Goal: Task Accomplishment & Management: Use online tool/utility

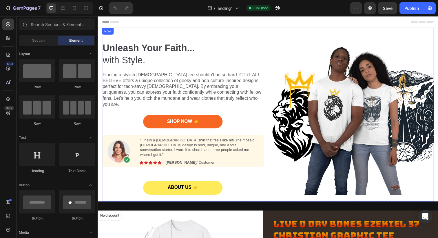
click at [269, 31] on div "Unleash Your Faith... with Style. Heading Finding a stylish [DEMOGRAPHIC_DATA] …" at bounding box center [271, 116] width 339 height 177
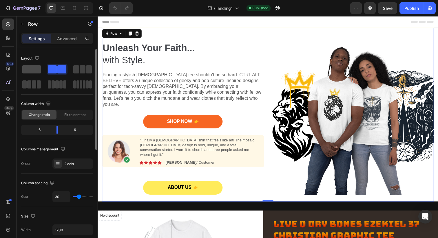
click at [32, 68] on span at bounding box center [31, 69] width 19 height 8
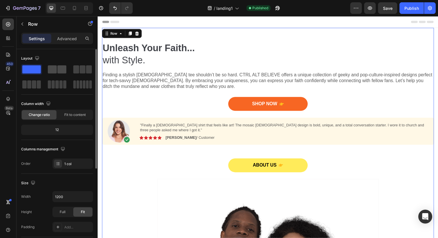
click at [54, 67] on span at bounding box center [52, 69] width 9 height 8
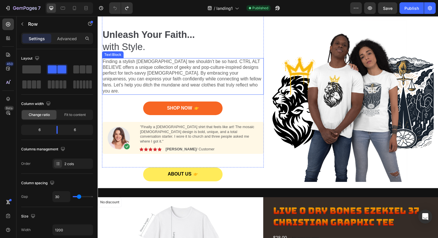
scroll to position [17, 0]
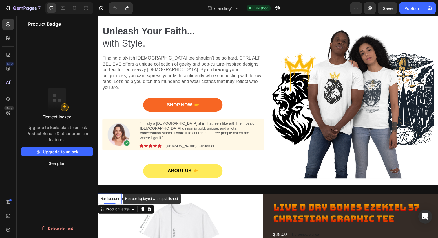
click at [108, 200] on p "No discount" at bounding box center [109, 202] width 19 height 5
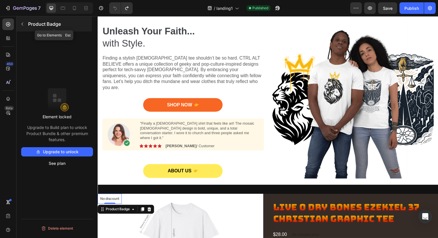
click at [23, 23] on icon "button" at bounding box center [22, 24] width 5 height 5
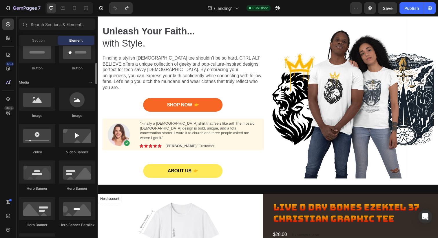
scroll to position [150, 0]
click at [270, 186] on icon at bounding box center [271, 188] width 5 height 5
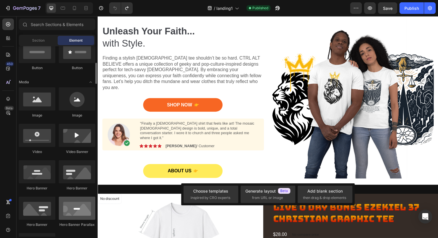
click at [82, 209] on div at bounding box center [77, 208] width 36 height 23
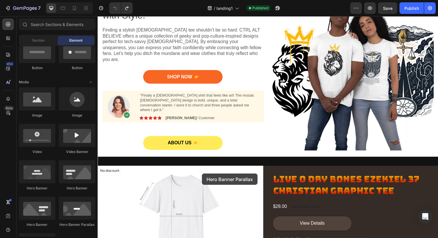
scroll to position [82, 0]
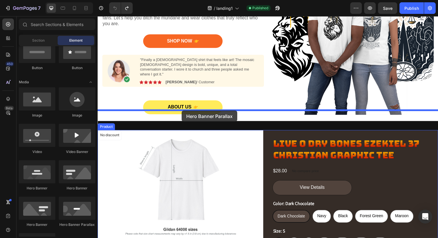
drag, startPoint x: 172, startPoint y: 224, endPoint x: 183, endPoint y: 113, distance: 111.7
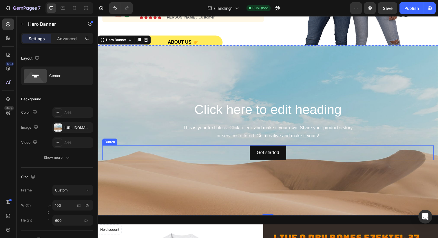
scroll to position [146, 0]
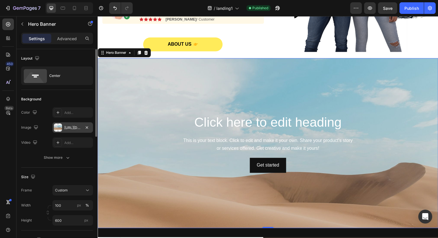
click at [58, 128] on div at bounding box center [58, 128] width 8 height 8
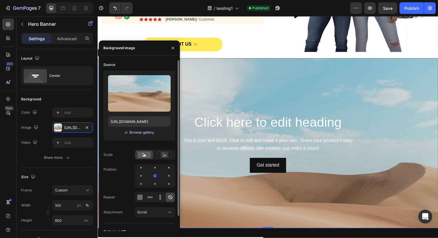
click at [136, 132] on div "Browse gallery" at bounding box center [141, 132] width 25 height 5
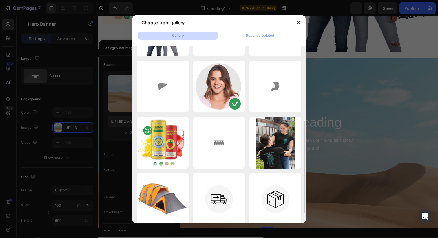
scroll to position [0, 0]
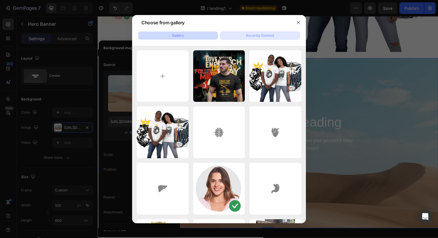
click at [247, 36] on div "Recently Deleted" at bounding box center [260, 35] width 28 height 5
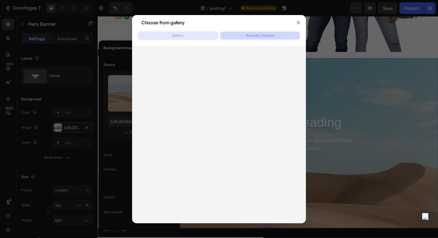
click at [187, 35] on button "Gallery" at bounding box center [178, 36] width 80 height 8
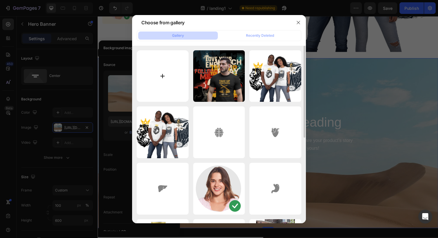
click at [167, 81] on input "file" at bounding box center [163, 76] width 52 height 52
type input "C:\fakepath\rental list hero image.png"
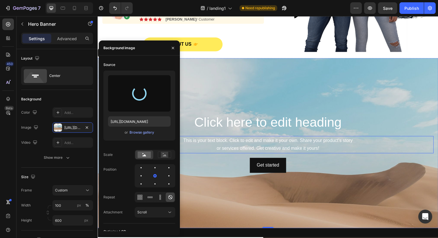
type input "[URL][DOMAIN_NAME]"
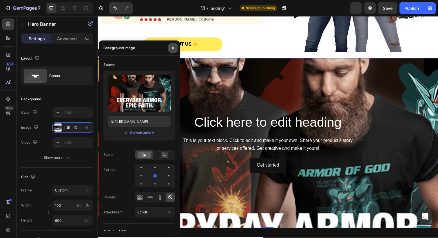
click at [173, 47] on icon "button" at bounding box center [172, 48] width 5 height 5
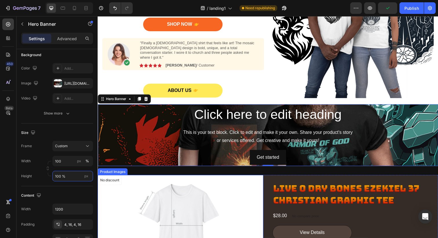
scroll to position [99, 0]
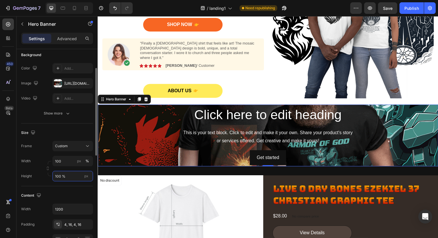
drag, startPoint x: 68, startPoint y: 176, endPoint x: 52, endPoint y: 176, distance: 15.6
click at [52, 176] on div "Height 100 % px" at bounding box center [57, 176] width 72 height 10
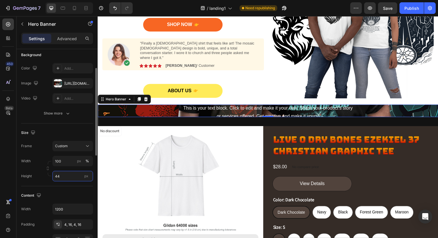
click at [65, 174] on input "44" at bounding box center [72, 176] width 41 height 10
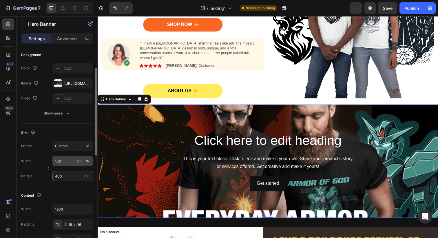
type input "400"
click at [87, 159] on div "%" at bounding box center [86, 161] width 3 height 5
click at [80, 161] on div "px" at bounding box center [79, 161] width 4 height 5
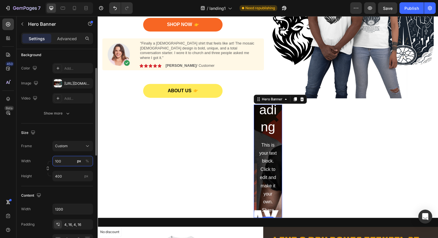
click at [67, 162] on input "100" at bounding box center [72, 161] width 41 height 10
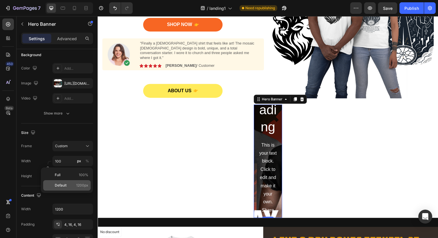
click at [81, 185] on span "1200px" at bounding box center [82, 185] width 12 height 5
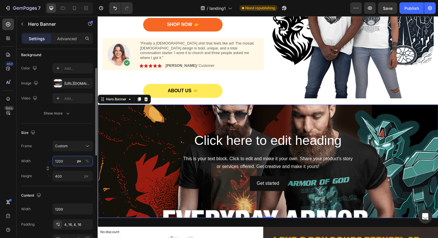
drag, startPoint x: 66, startPoint y: 161, endPoint x: 49, endPoint y: 159, distance: 17.7
click at [49, 160] on div "Width 1200 px %" at bounding box center [57, 161] width 72 height 10
click at [71, 161] on input "1200" at bounding box center [72, 161] width 41 height 10
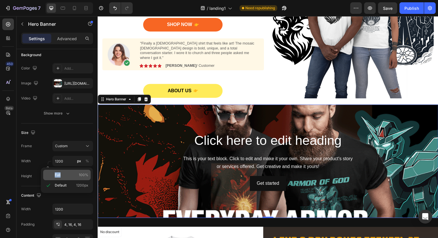
drag, startPoint x: 67, startPoint y: 174, endPoint x: 45, endPoint y: 174, distance: 22.9
click at [45, 174] on div "Full 100%" at bounding box center [66, 175] width 47 height 10
type input "100"
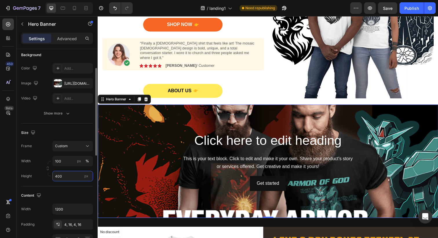
click at [55, 178] on input "400" at bounding box center [72, 176] width 41 height 10
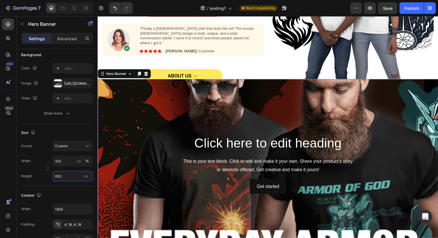
scroll to position [105, 0]
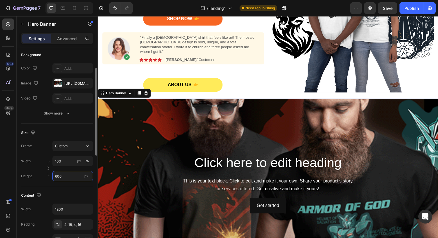
type input "600"
click at [52, 84] on div "[URL][DOMAIN_NAME]" at bounding box center [72, 83] width 41 height 10
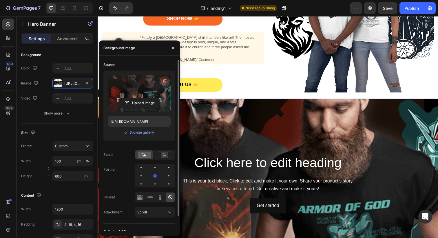
click at [166, 79] on icon "button" at bounding box center [165, 81] width 6 height 6
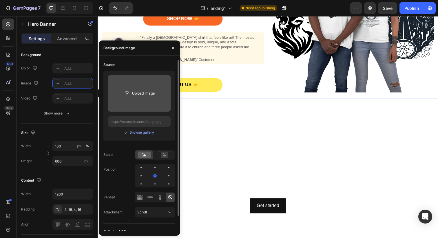
click at [139, 92] on input "file" at bounding box center [139, 94] width 40 height 10
click at [131, 93] on input "file" at bounding box center [139, 94] width 40 height 10
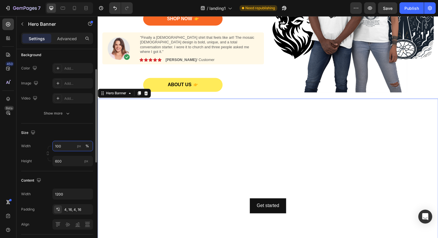
drag, startPoint x: 65, startPoint y: 145, endPoint x: 51, endPoint y: 145, distance: 14.2
click at [51, 145] on div "Width 100 px %" at bounding box center [57, 146] width 72 height 10
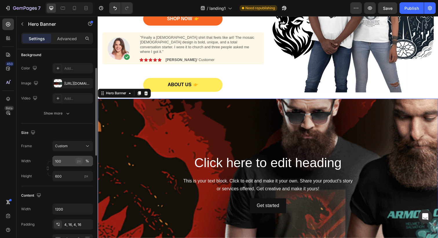
click at [81, 161] on button "px" at bounding box center [79, 161] width 7 height 7
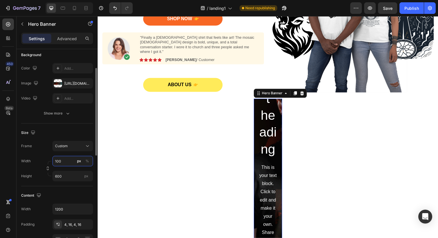
click at [67, 161] on input "100" at bounding box center [72, 161] width 41 height 10
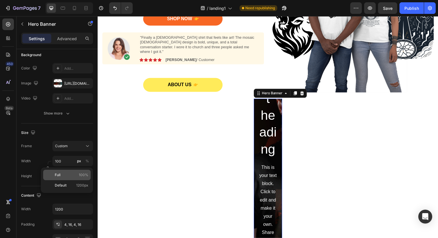
click at [79, 173] on span "100%" at bounding box center [84, 174] width 10 height 5
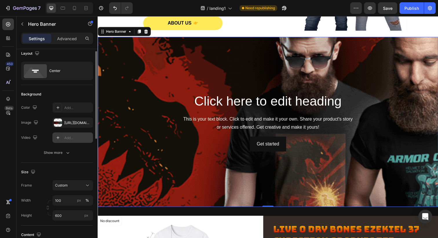
scroll to position [0, 0]
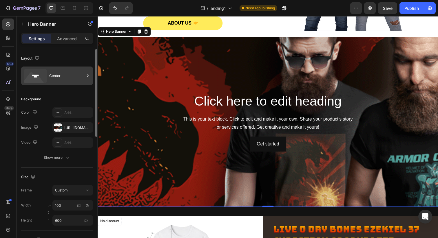
click at [32, 77] on icon at bounding box center [34, 79] width 21 height 14
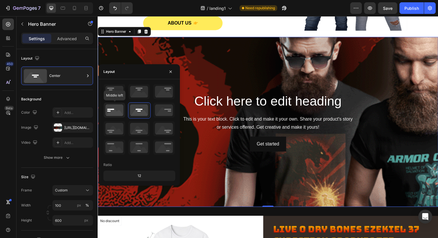
click at [114, 113] on icon at bounding box center [114, 110] width 21 height 15
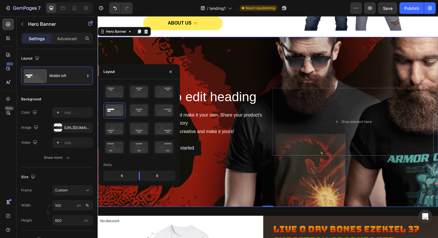
click at [240, 71] on div "Background Image" at bounding box center [271, 165] width 347 height 260
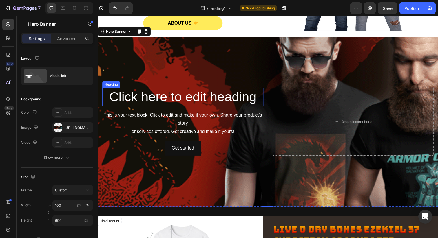
scroll to position [167, 0]
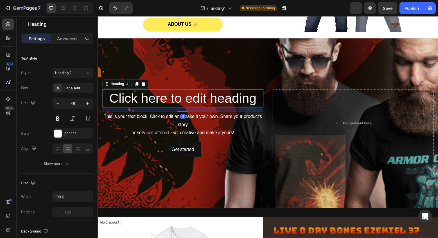
click at [182, 91] on h2 "Click here to edit heading" at bounding box center [184, 100] width 164 height 19
click at [180, 91] on h2 "Click here to edit heading" at bounding box center [184, 100] width 164 height 19
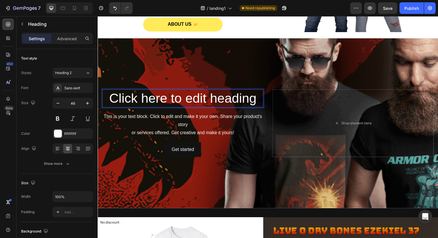
click at [162, 91] on p "Click here to edit heading" at bounding box center [184, 99] width 163 height 17
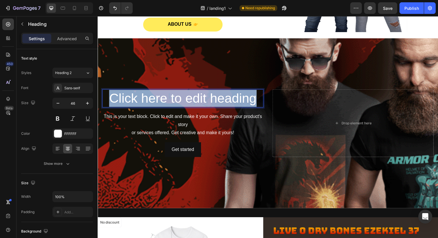
click at [162, 91] on p "Click here to edit heading" at bounding box center [184, 99] width 163 height 17
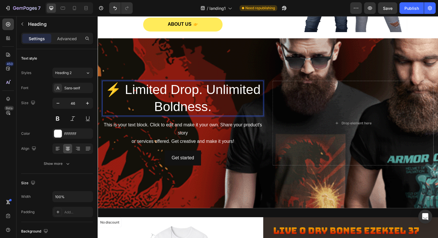
scroll to position [158, 0]
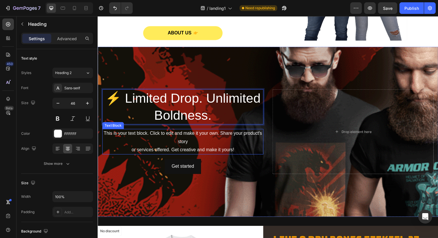
click at [179, 131] on div "This is your text block. Click to edit and make it your own. Share your product…" at bounding box center [184, 144] width 164 height 26
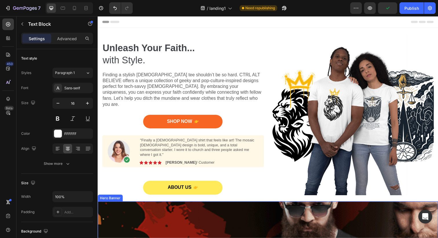
scroll to position [2, 0]
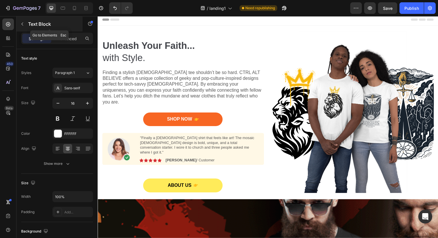
click at [22, 24] on icon "button" at bounding box center [22, 24] width 2 height 3
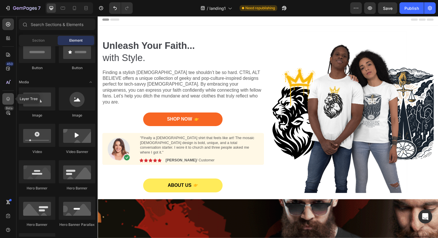
click at [10, 99] on icon at bounding box center [8, 99] width 6 height 6
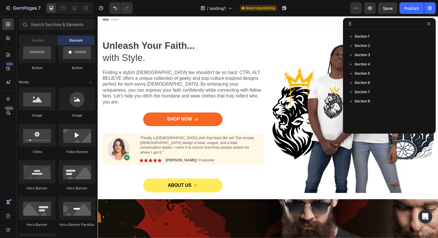
click at [156, 23] on div "Header" at bounding box center [271, 20] width 338 height 12
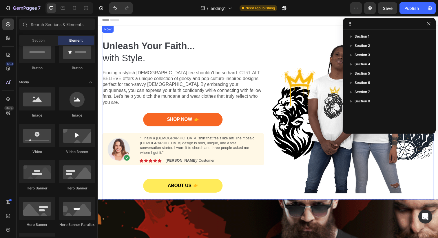
scroll to position [0, 0]
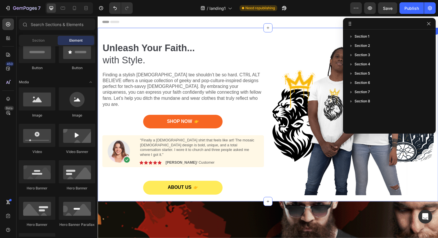
click at [100, 33] on div "Unleash Your Faith... with Style. Heading Finding a stylish [DEMOGRAPHIC_DATA] …" at bounding box center [271, 116] width 347 height 177
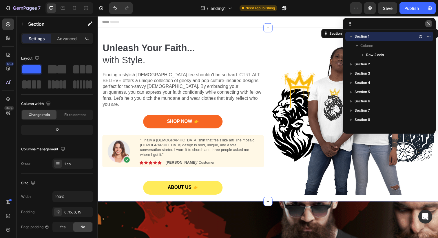
click at [429, 24] on icon "button" at bounding box center [428, 23] width 3 height 3
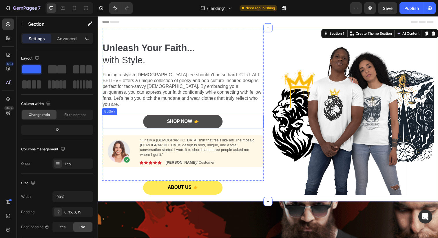
click at [214, 117] on link "Shop Now" at bounding box center [184, 124] width 81 height 14
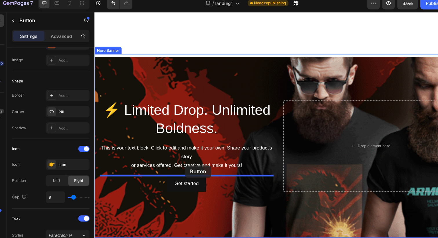
scroll to position [224, 0]
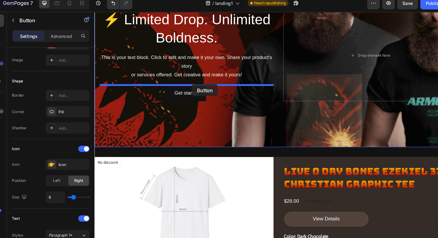
drag, startPoint x: 104, startPoint y: 19, endPoint x: 186, endPoint y: 80, distance: 102.6
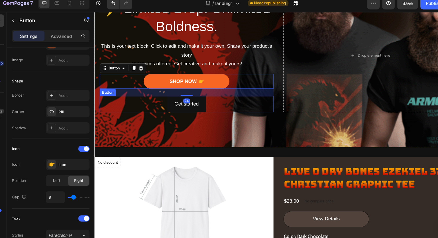
click at [206, 97] on div "Get started Button" at bounding box center [181, 98] width 164 height 15
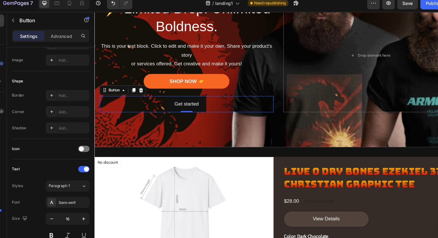
scroll to position [90, 0]
click at [139, 86] on icon at bounding box center [138, 86] width 4 height 4
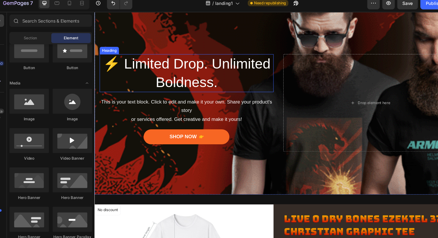
scroll to position [180, 0]
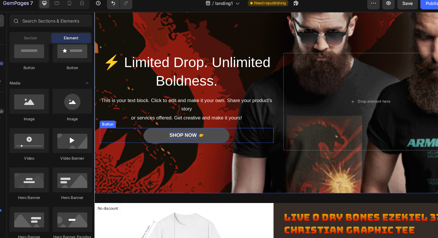
click at [179, 129] on div "Shop Now" at bounding box center [178, 129] width 26 height 6
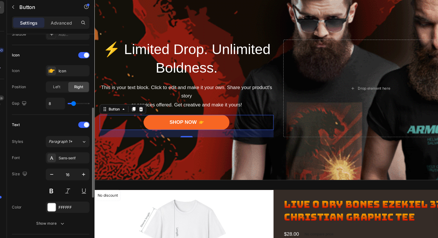
scroll to position [165, 0]
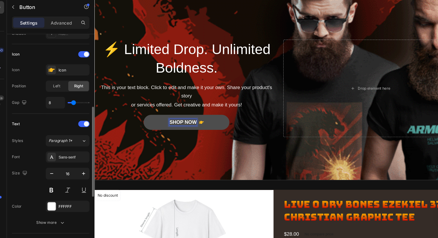
click at [175, 114] on div "Shop Now" at bounding box center [178, 116] width 26 height 6
click at [174, 114] on p "Shop Now" at bounding box center [178, 116] width 26 height 6
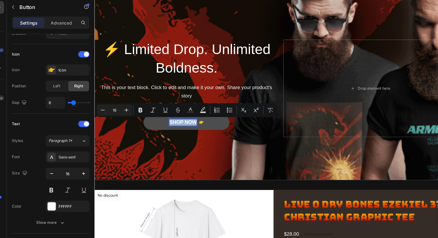
click at [174, 114] on p "Shop Now" at bounding box center [178, 116] width 26 height 6
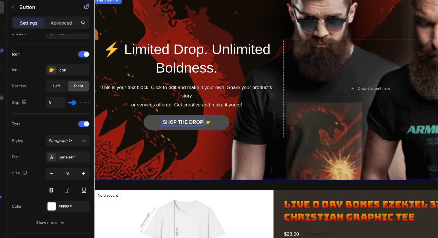
click at [193, 133] on div "Background Image" at bounding box center [267, 125] width 347 height 260
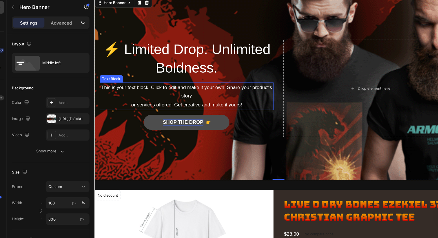
click at [179, 98] on div "This is your text block. Click to edit and make it your own. Share your product…" at bounding box center [181, 91] width 164 height 26
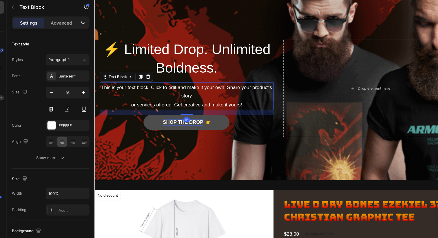
click at [181, 91] on div "This is your text block. Click to edit and make it your own. Share your product…" at bounding box center [181, 91] width 164 height 26
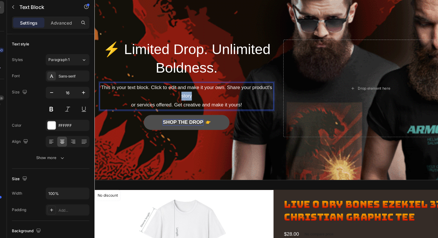
click at [181, 91] on p "This is your text block. Click to edit and make it your own. Share your product…" at bounding box center [181, 91] width 163 height 25
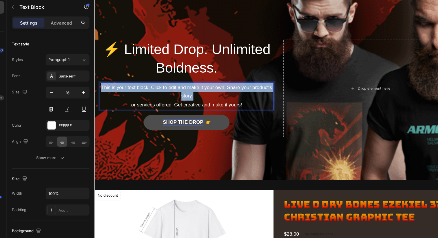
click at [181, 91] on p "This is your text block. Click to edit and make it your own. Share your product…" at bounding box center [181, 91] width 163 height 25
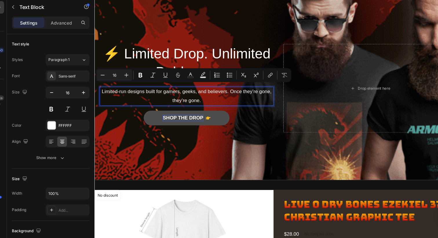
scroll to position [184, 0]
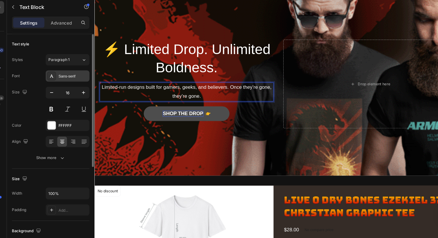
click at [84, 88] on div "Sans-serif" at bounding box center [77, 88] width 27 height 5
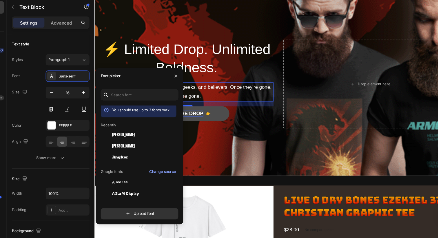
scroll to position [0, 0]
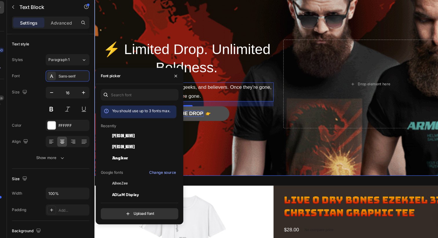
click at [222, 146] on div "Background Image" at bounding box center [267, 122] width 347 height 260
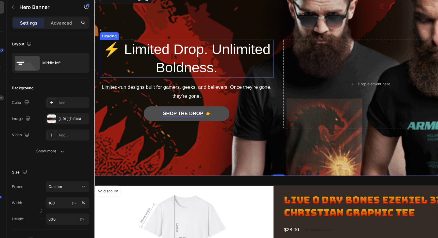
click at [179, 47] on p "⚡ Limited Drop. Unlimited Boldness." at bounding box center [181, 55] width 163 height 35
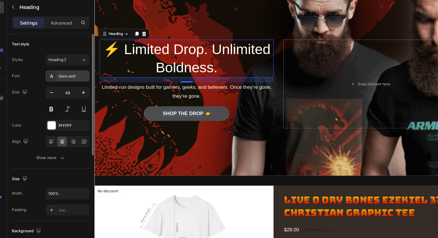
click at [77, 88] on div "Sans-serif" at bounding box center [77, 88] width 27 height 5
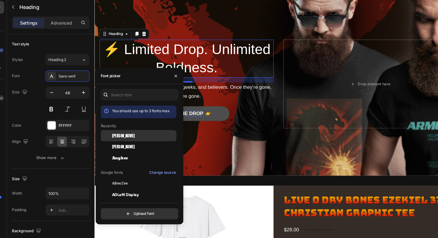
click at [127, 144] on div "[PERSON_NAME]" at bounding box center [143, 143] width 58 height 5
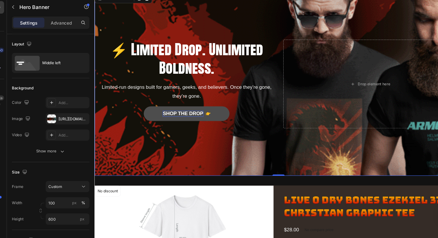
click at [224, 140] on div "Background Image" at bounding box center [267, 122] width 347 height 260
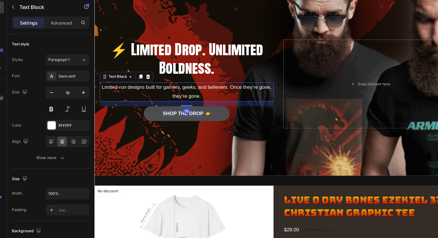
click at [180, 86] on p "Limited-run designs built for gamers, geeks, and believers. Once they’re gone, …" at bounding box center [181, 87] width 163 height 17
click at [77, 86] on div "Sans-serif" at bounding box center [77, 88] width 27 height 5
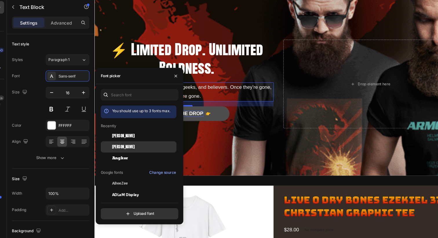
click at [128, 153] on div "[PERSON_NAME]" at bounding box center [143, 153] width 58 height 5
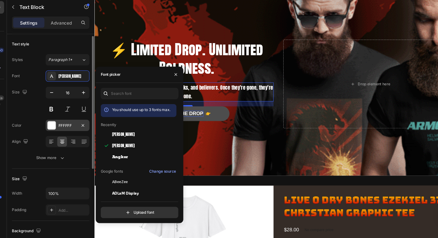
scroll to position [3, 0]
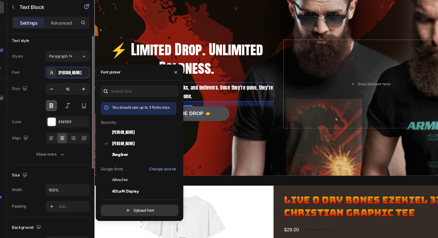
click at [57, 114] on button at bounding box center [57, 115] width 10 height 10
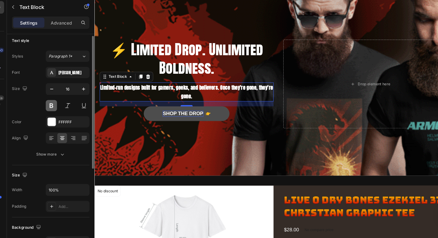
click at [57, 114] on button at bounding box center [57, 115] width 10 height 10
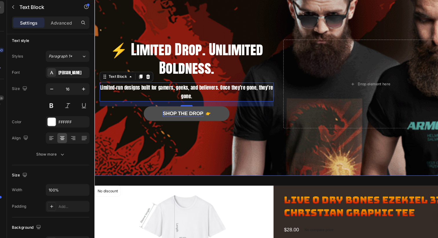
click at [189, 138] on div "Background Image" at bounding box center [267, 122] width 347 height 260
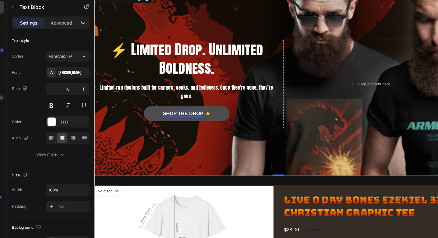
scroll to position [0, 0]
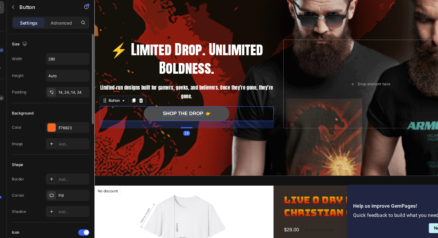
click at [178, 107] on p "Shop the Drop" at bounding box center [178, 108] width 38 height 6
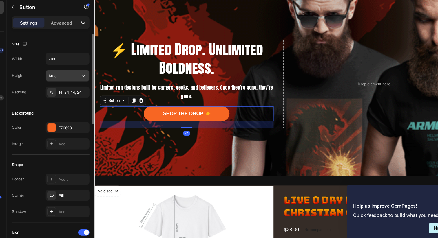
scroll to position [2, 0]
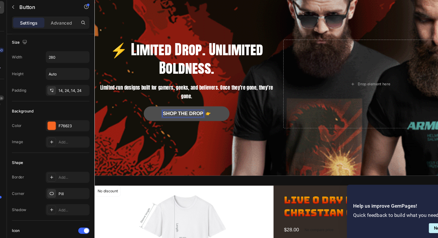
click at [168, 107] on p "Shop the Drop" at bounding box center [178, 108] width 38 height 6
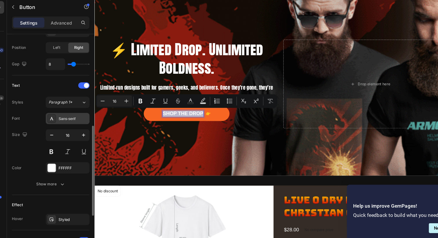
scroll to position [203, 0]
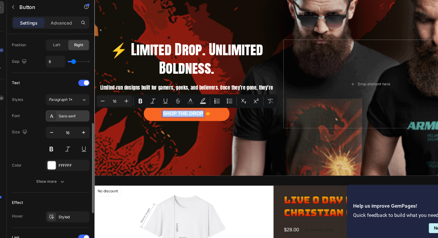
click at [77, 126] on div "Sans-serif" at bounding box center [77, 125] width 27 height 5
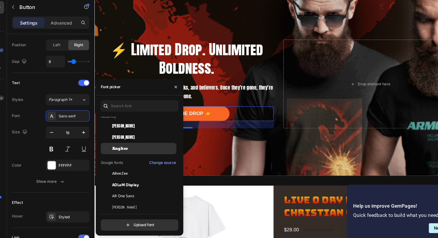
scroll to position [0, 0]
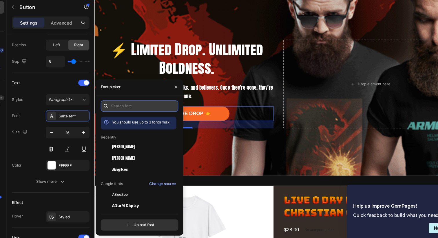
click at [126, 114] on input "text" at bounding box center [139, 116] width 72 height 10
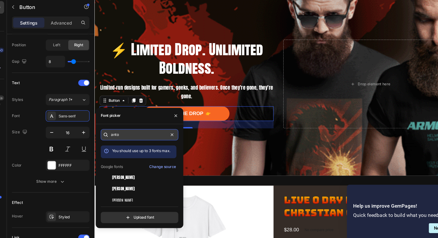
type input "[PERSON_NAME]"
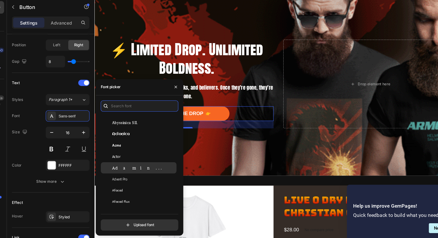
scroll to position [140, 0]
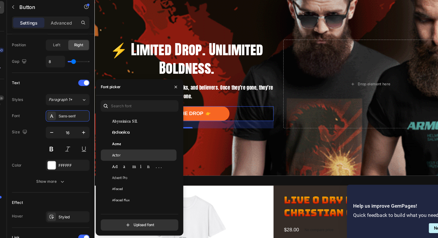
click at [130, 158] on div "Actor" at bounding box center [138, 161] width 70 height 10
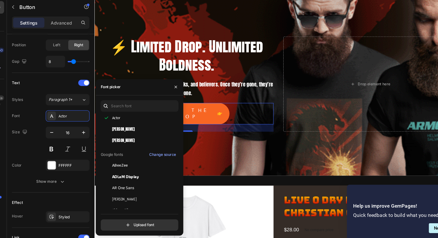
scroll to position [0, 0]
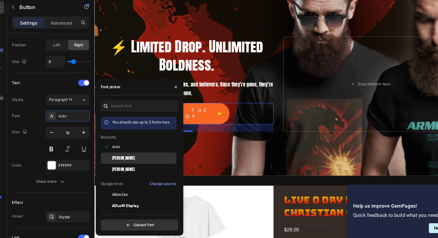
click at [128, 164] on div "[PERSON_NAME]" at bounding box center [143, 163] width 58 height 5
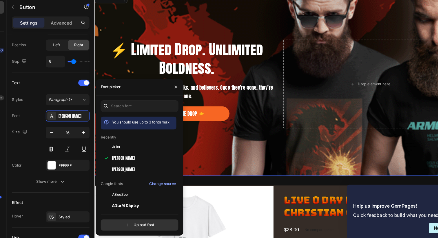
click at [208, 128] on div "Background Image" at bounding box center [267, 122] width 347 height 260
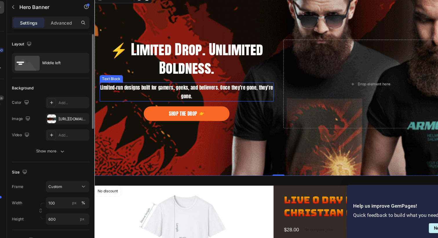
click at [179, 84] on p "Limited-run designs built for gamers, geeks, and believers. Once they’re gone, …" at bounding box center [181, 87] width 163 height 17
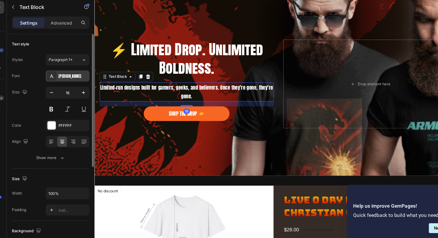
click at [77, 87] on div "[PERSON_NAME]" at bounding box center [77, 88] width 27 height 5
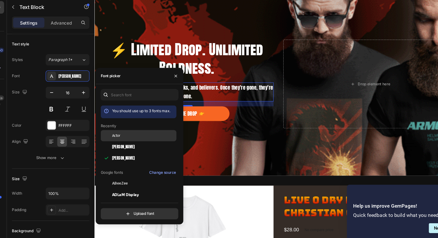
click at [123, 143] on div "Actor" at bounding box center [143, 143] width 58 height 5
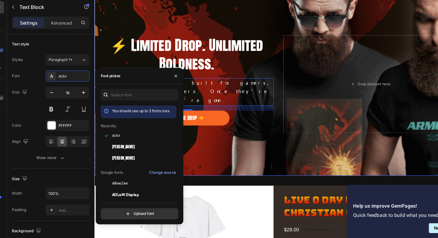
click at [215, 145] on div "Background Image" at bounding box center [267, 122] width 347 height 260
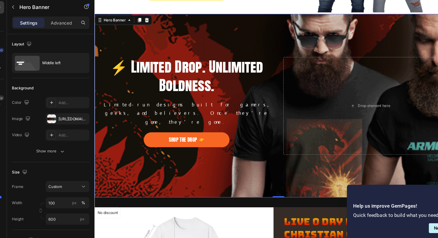
scroll to position [160, 0]
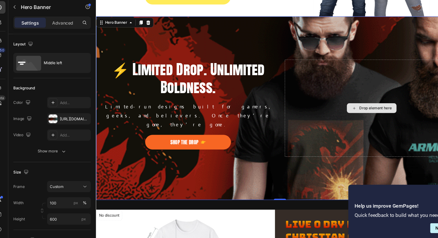
click at [342, 106] on div "Drop element here" at bounding box center [355, 102] width 47 height 9
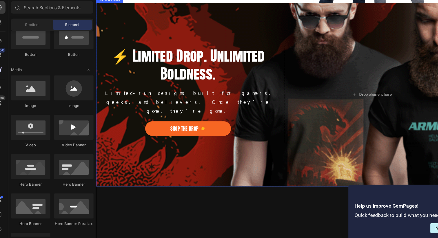
scroll to position [0, 0]
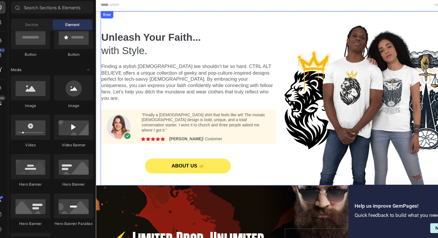
click at [118, 12] on div "Unleash Your Faith... with Style. Heading Finding a stylish [DEMOGRAPHIC_DATA] …" at bounding box center [269, 93] width 339 height 165
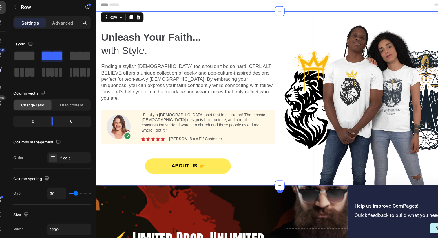
click at [96, 13] on div "Unleash Your Faith... with Style. Heading Finding a stylish [DEMOGRAPHIC_DATA] …" at bounding box center [268, 93] width 347 height 165
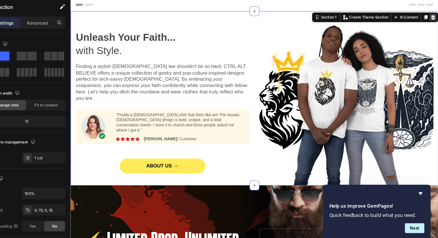
click at [411, 15] on icon at bounding box center [413, 16] width 4 height 4
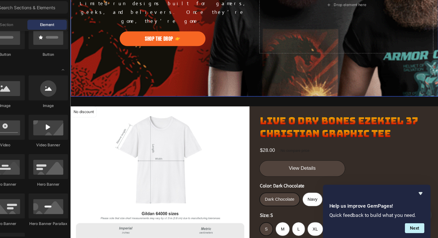
scroll to position [99, 0]
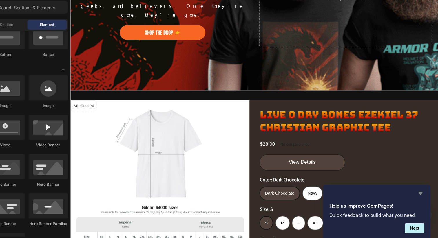
click at [421, 197] on icon "Hide survey" at bounding box center [421, 197] width 3 height 3
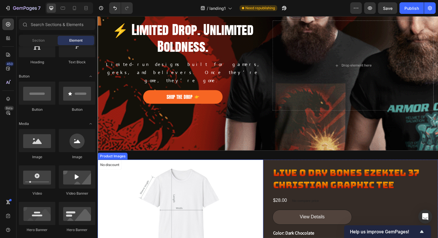
scroll to position [0, 0]
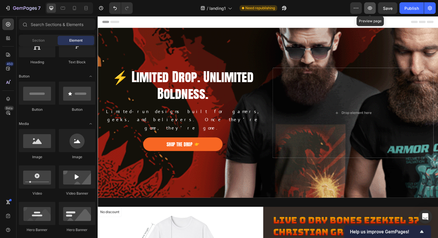
click at [369, 8] on icon "button" at bounding box center [370, 8] width 6 height 6
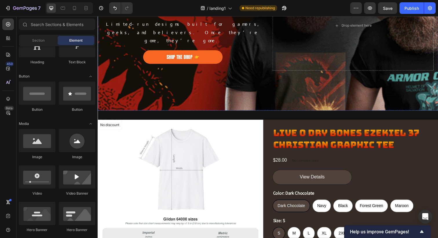
scroll to position [210, 0]
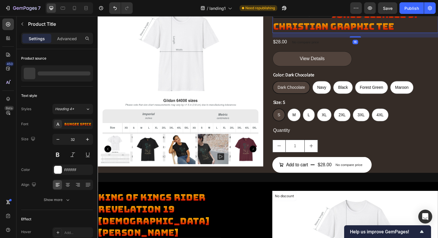
click at [321, 25] on h2 "Live O Dry Bones Ezekiel 37 Christian Graphic Tee" at bounding box center [360, 20] width 169 height 25
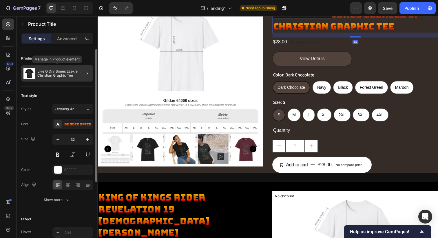
click at [57, 70] on p "Live O Dry Bones Ezekiel 37 Christian Graphic Tee" at bounding box center [63, 73] width 53 height 8
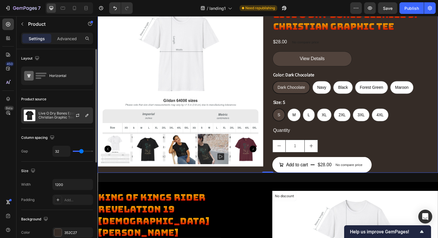
click at [53, 119] on p "Live O Dry Bones Ezekiel 37 Christian Graphic Tee" at bounding box center [64, 115] width 52 height 8
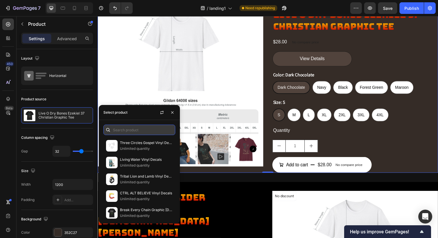
click at [122, 131] on input "text" at bounding box center [139, 130] width 72 height 10
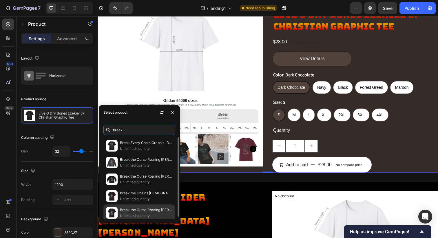
type input "break"
click at [142, 211] on p "Break the Curse Roaring [PERSON_NAME] Graphic Tee" at bounding box center [146, 210] width 53 height 6
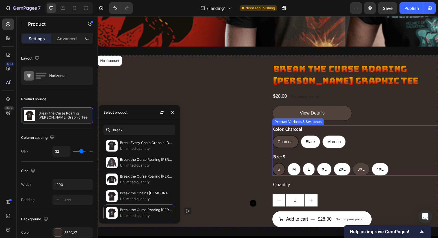
scroll to position [156, 0]
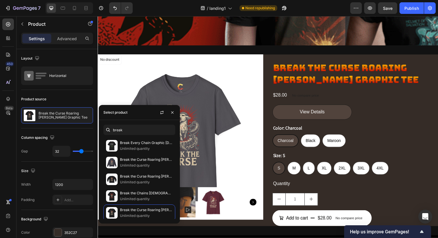
click at [277, 57] on div "Break the Curse Roaring [PERSON_NAME] Graphic Tee Product Title $28.00 Product …" at bounding box center [360, 142] width 169 height 175
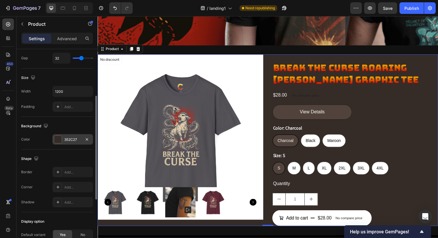
scroll to position [93, 0]
click at [58, 139] on div at bounding box center [58, 139] width 8 height 8
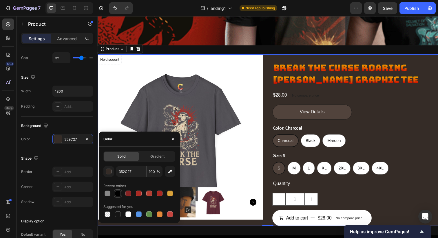
click at [117, 194] on div at bounding box center [118, 194] width 6 height 6
type input "000000"
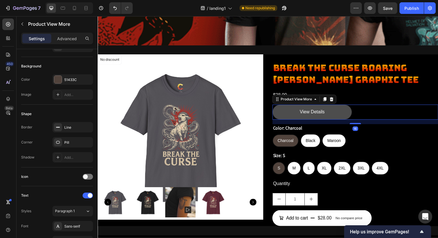
click at [341, 113] on button "View Details" at bounding box center [316, 113] width 81 height 15
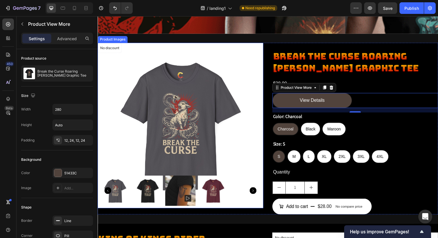
scroll to position [172, 0]
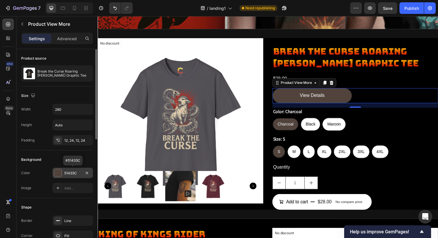
click at [73, 172] on div "51433C" at bounding box center [72, 173] width 17 height 5
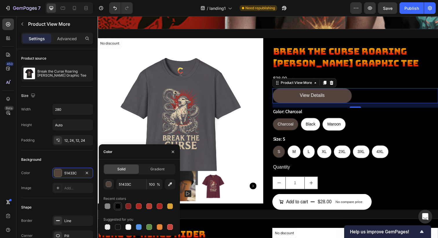
click at [118, 207] on div at bounding box center [118, 206] width 6 height 6
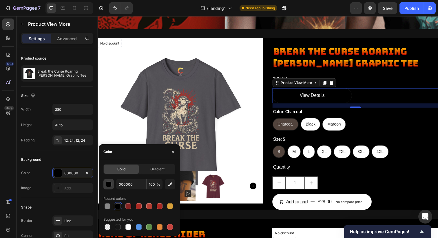
click at [109, 185] on div "button" at bounding box center [109, 185] width 6 height 6
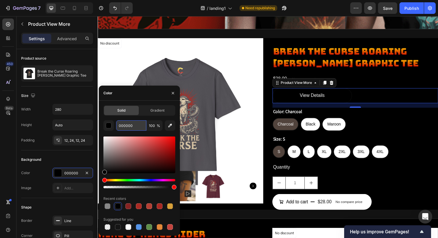
click at [126, 124] on input "000000" at bounding box center [131, 125] width 30 height 10
type input "8"
type input "999"
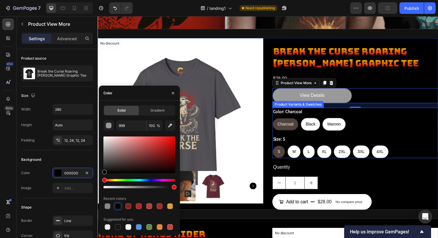
click at [379, 135] on div "Color: Charcoal Charcoal Charcoal Charcoal Black Black Black Maroon Maroon Maro…" at bounding box center [360, 136] width 169 height 52
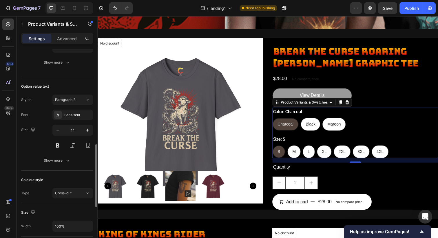
scroll to position [299, 0]
click at [82, 115] on div "Sans-serif" at bounding box center [77, 114] width 27 height 5
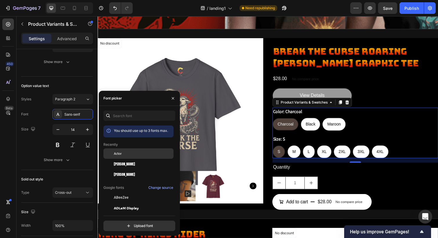
click at [118, 154] on span "Actor" at bounding box center [118, 153] width 8 height 5
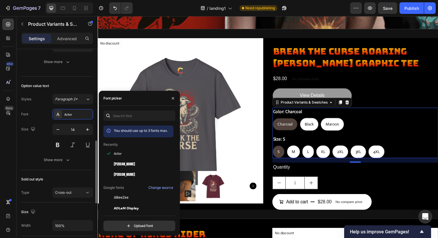
click at [62, 80] on div "Option value text Styles Paragraph 2* Font Actor Size 14 Show more" at bounding box center [57, 123] width 72 height 93
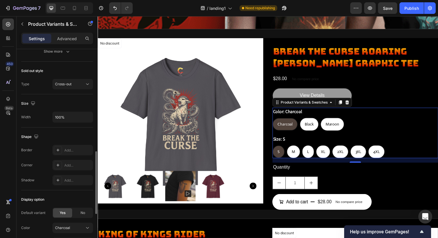
scroll to position [465, 0]
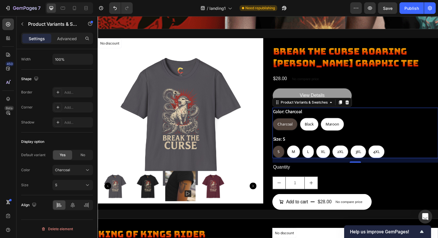
click at [299, 142] on div "Size: S S S S M M M L L L XL XL XL 2XL 2XL 2XL 3XL 3XL 3XL 4XL 4XL 4XL" at bounding box center [360, 149] width 169 height 23
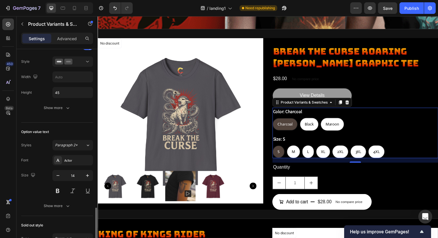
scroll to position [0, 0]
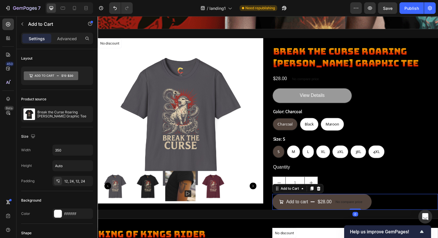
click at [347, 205] on p "No compare price" at bounding box center [353, 205] width 27 height 3
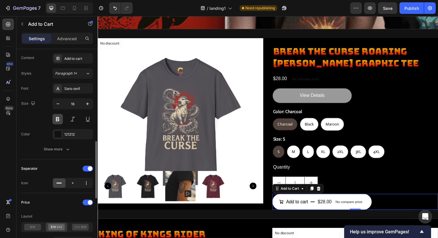
scroll to position [323, 0]
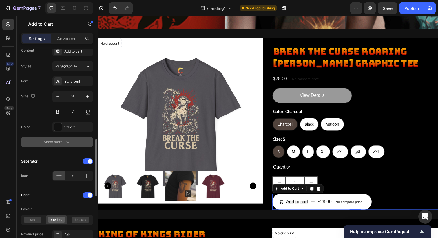
click at [68, 142] on icon "button" at bounding box center [68, 142] width 6 height 6
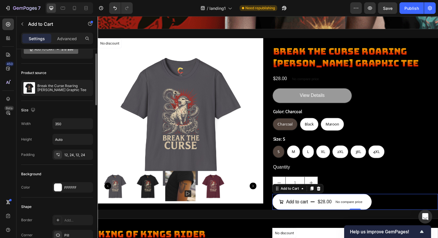
scroll to position [25, 0]
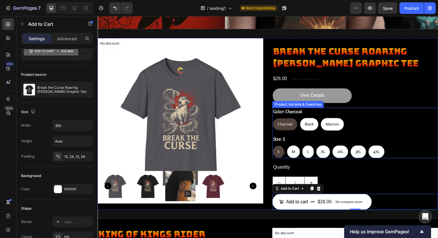
click at [291, 139] on div "Size: S S S S M M M L L L XL XL XL 2XL 2XL 2XL 3XL 3XL 3XL 4XL 4XL 4XL" at bounding box center [360, 149] width 169 height 23
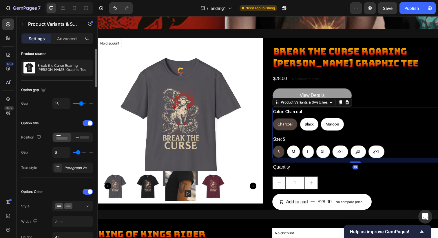
scroll to position [0, 0]
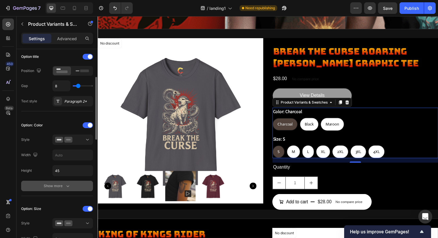
click at [61, 185] on div "Show more" at bounding box center [57, 186] width 27 height 6
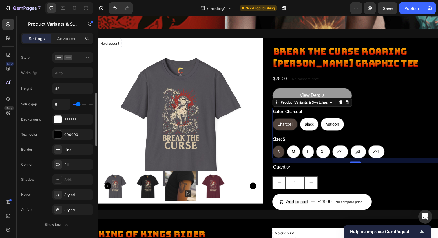
scroll to position [174, 0]
click at [71, 190] on div "Styled" at bounding box center [72, 194] width 41 height 10
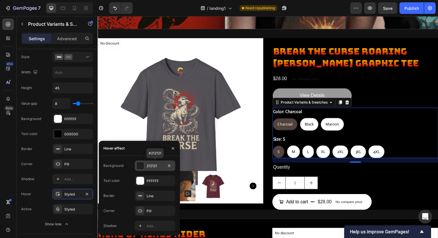
click at [149, 166] on div "212121" at bounding box center [154, 165] width 17 height 5
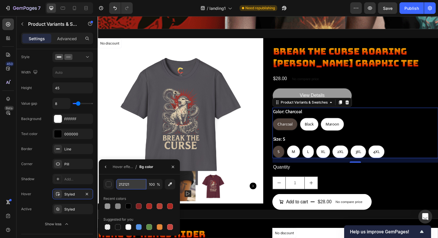
click at [124, 181] on input "212121" at bounding box center [131, 184] width 30 height 10
paste input "f86525"
type input "F86525"
click at [71, 211] on div "Styled" at bounding box center [72, 209] width 17 height 5
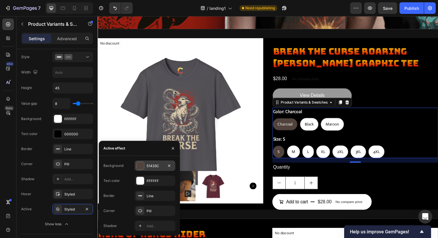
click at [151, 168] on div "51433C" at bounding box center [155, 166] width 41 height 10
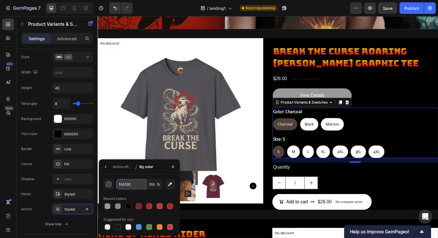
click at [128, 184] on input "51433C" at bounding box center [131, 184] width 30 height 10
paste input "f86525"
type input "F86525"
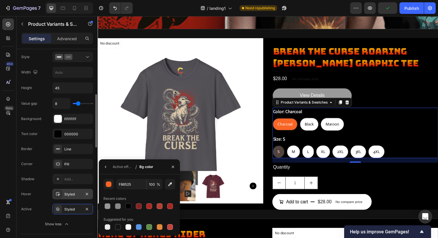
click at [72, 195] on div "Styled" at bounding box center [72, 194] width 17 height 5
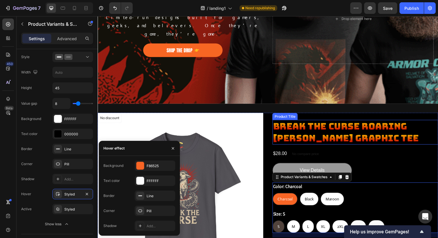
scroll to position [115, 0]
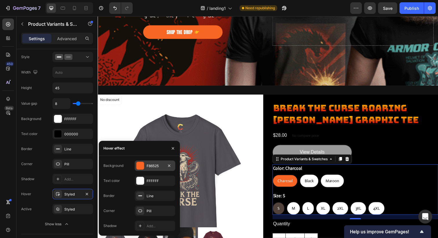
click at [155, 165] on div "F86525" at bounding box center [154, 165] width 17 height 5
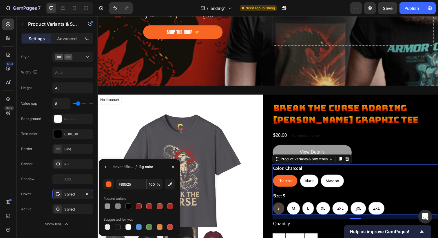
click at [155, 165] on div "Hover effect / Bg color" at bounding box center [127, 166] width 57 height 15
click at [126, 185] on input "F86525" at bounding box center [131, 184] width 30 height 10
paste input "#F3D646"
type input "F3D646"
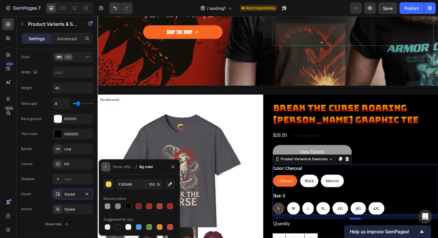
click at [104, 168] on icon "button" at bounding box center [105, 167] width 5 height 5
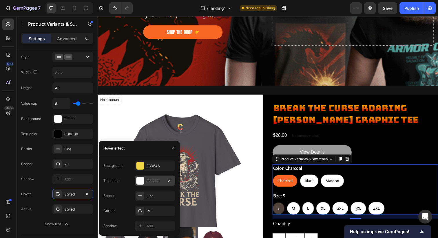
click at [147, 183] on div "FFFFFF" at bounding box center [155, 181] width 41 height 10
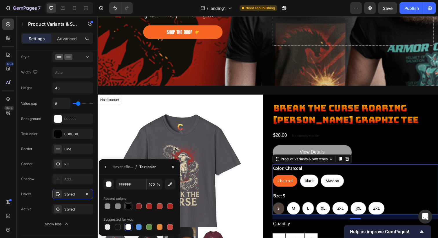
click at [128, 205] on div at bounding box center [128, 206] width 6 height 6
type input "000000"
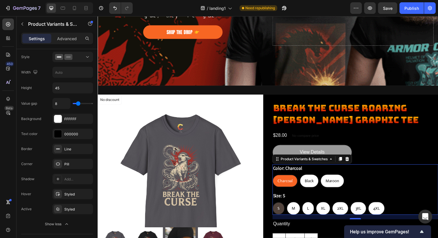
click at [338, 191] on div "Color: Charcoal Charcoal Charcoal Charcoal Black Black Black Maroon Maroon Maro…" at bounding box center [360, 194] width 169 height 52
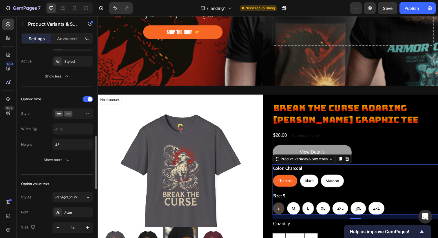
scroll to position [324, 0]
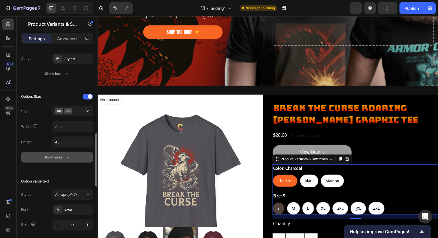
click at [60, 154] on button "Show more" at bounding box center [57, 157] width 72 height 10
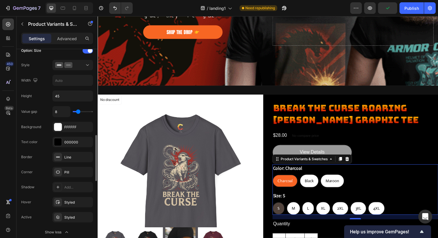
scroll to position [407, 0]
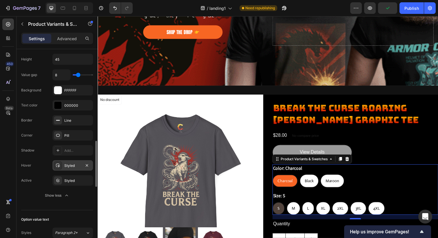
click at [71, 168] on div "Styled" at bounding box center [72, 165] width 17 height 5
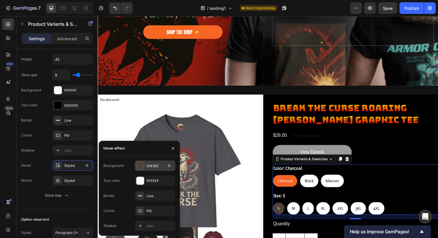
click at [152, 166] on div "51433C" at bounding box center [154, 165] width 17 height 5
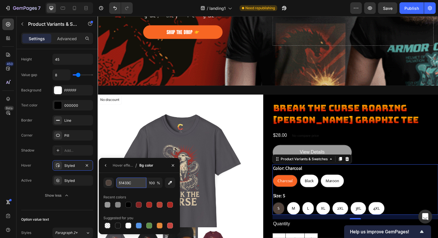
click at [128, 181] on input "51433C" at bounding box center [131, 183] width 30 height 10
paste input "#F3D646"
type input "F3D646"
click at [120, 169] on div "Hover effect" at bounding box center [123, 165] width 20 height 9
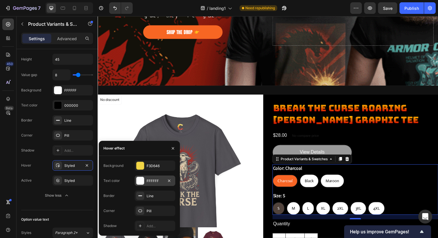
click at [148, 180] on div "FFFFFF" at bounding box center [154, 181] width 17 height 5
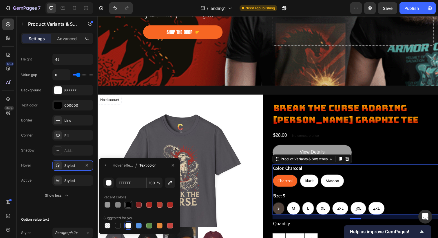
click at [129, 206] on div at bounding box center [128, 205] width 6 height 6
type input "000000"
click at [68, 180] on div "Styled" at bounding box center [72, 180] width 17 height 5
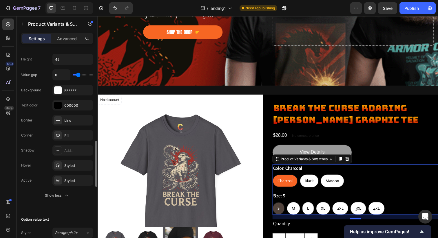
click at [41, 162] on div "Hover Styled" at bounding box center [57, 165] width 72 height 10
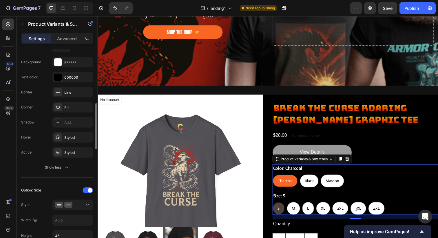
scroll to position [232, 0]
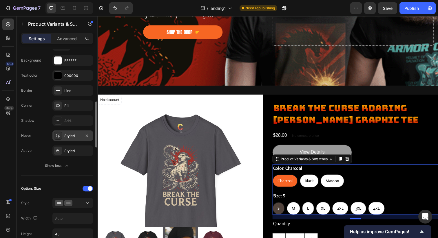
click at [69, 138] on div "Styled" at bounding box center [72, 135] width 17 height 5
click at [69, 151] on div "Styled" at bounding box center [72, 150] width 17 height 5
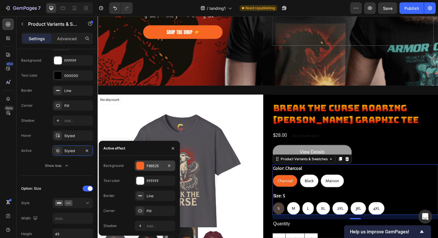
click at [152, 164] on div "F86525" at bounding box center [154, 165] width 17 height 5
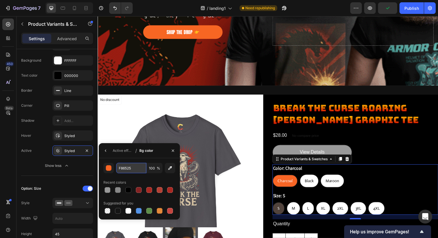
click at [121, 168] on input "F86525" at bounding box center [131, 168] width 30 height 10
click at [172, 153] on icon "button" at bounding box center [172, 150] width 5 height 5
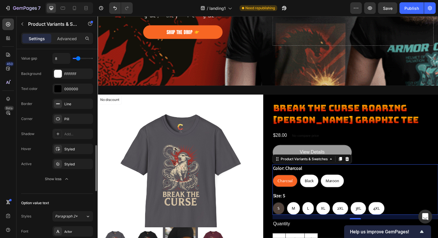
scroll to position [425, 0]
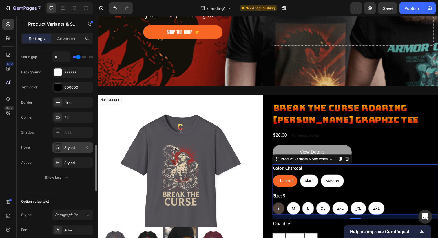
click at [69, 147] on div "Styled" at bounding box center [72, 147] width 17 height 5
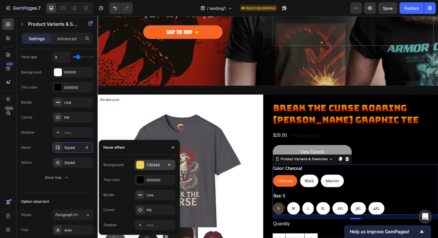
click at [151, 164] on div "F3D646" at bounding box center [154, 165] width 17 height 5
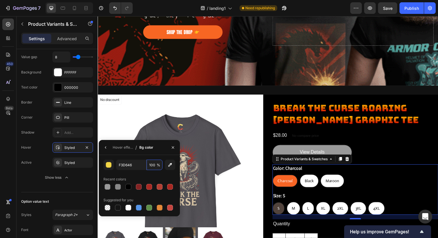
click at [151, 164] on input "100" at bounding box center [154, 165] width 16 height 10
click at [128, 166] on input "F3D646" at bounding box center [131, 165] width 30 height 10
paste input "86525"
type input "F86525"
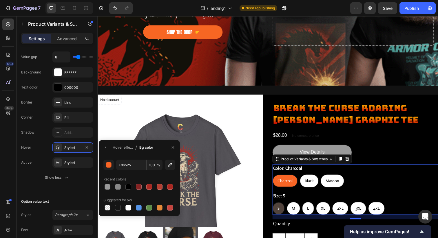
click at [313, 199] on div "Size: S S S S M M M L L L XL XL XL 2XL 2XL 2XL 3XL 3XL 3XL 4XL 4XL 4XL" at bounding box center [360, 207] width 169 height 23
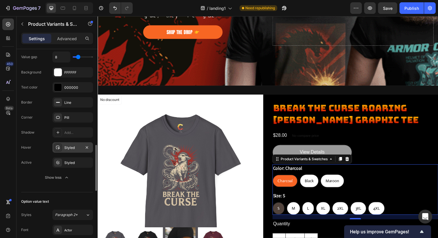
click at [71, 150] on div "Styled" at bounding box center [72, 147] width 17 height 5
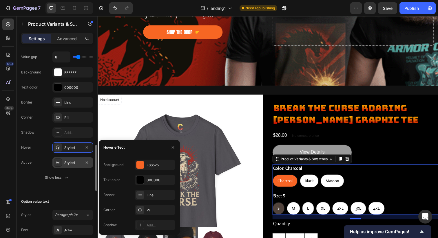
click at [71, 166] on div "Styled" at bounding box center [72, 162] width 41 height 10
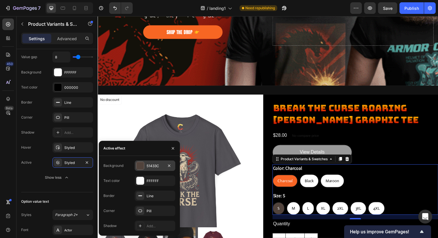
click at [150, 166] on div "51433C" at bounding box center [154, 165] width 17 height 5
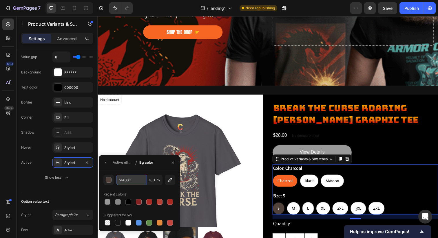
click at [124, 181] on input "51433C" at bounding box center [131, 180] width 30 height 10
paste input "F86525"
type input "F86525"
click at [108, 163] on icon "button" at bounding box center [105, 162] width 5 height 5
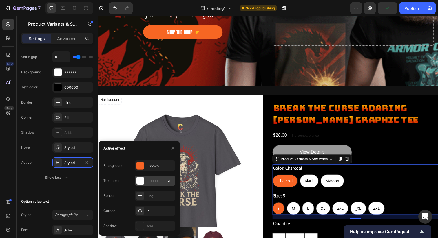
click at [150, 179] on div "FFFFFF" at bounding box center [154, 181] width 17 height 5
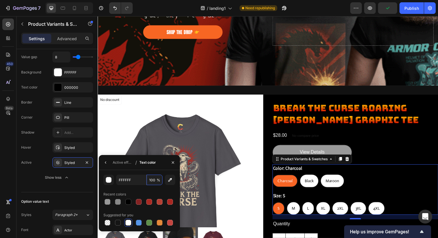
click at [150, 179] on input "100" at bounding box center [154, 180] width 16 height 10
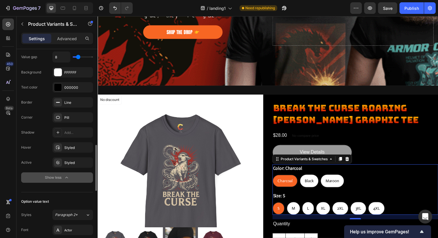
click at [37, 177] on button "Show less" at bounding box center [57, 177] width 72 height 10
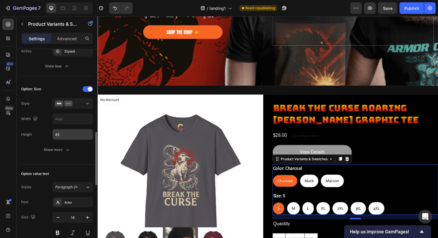
scroll to position [326, 0]
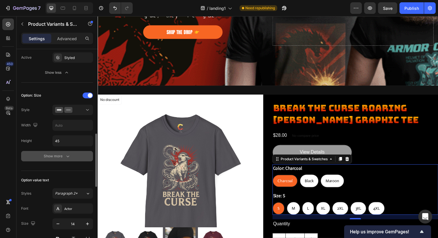
click at [58, 158] on div "Show more" at bounding box center [57, 156] width 27 height 6
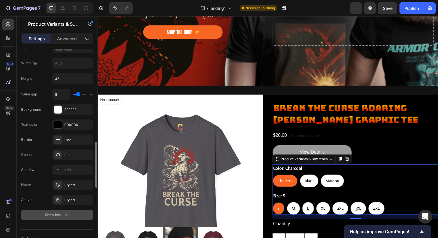
scroll to position [394, 0]
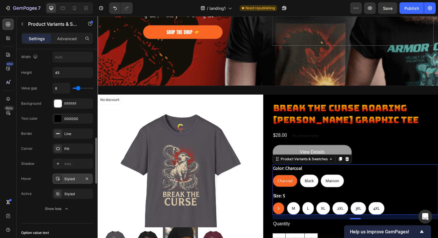
click at [71, 181] on div "Styled" at bounding box center [72, 179] width 17 height 5
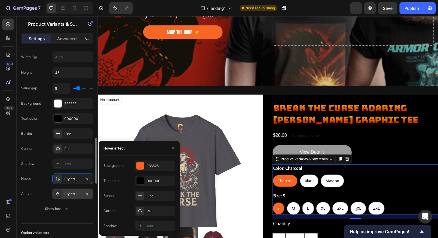
click at [64, 194] on div "Styled" at bounding box center [72, 194] width 17 height 5
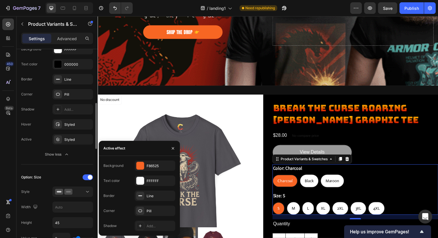
scroll to position [241, 0]
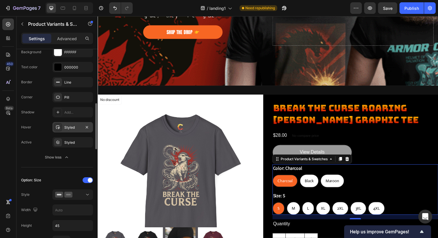
click at [73, 132] on div "Styled" at bounding box center [72, 127] width 41 height 10
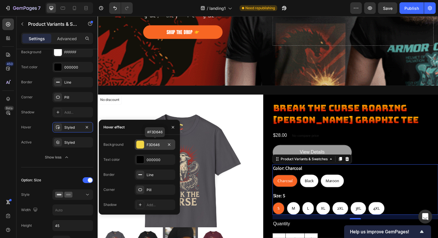
click at [152, 145] on div "F3D646" at bounding box center [154, 144] width 17 height 5
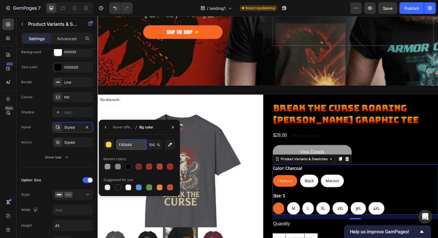
click at [122, 144] on input "F3D646" at bounding box center [131, 144] width 30 height 10
click at [133, 144] on input "F3D646" at bounding box center [131, 144] width 30 height 10
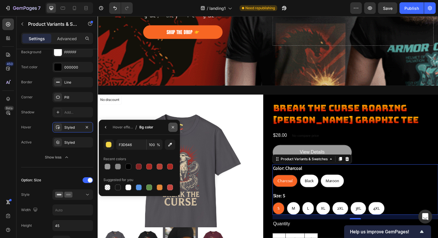
click at [174, 127] on icon "button" at bounding box center [172, 127] width 5 height 5
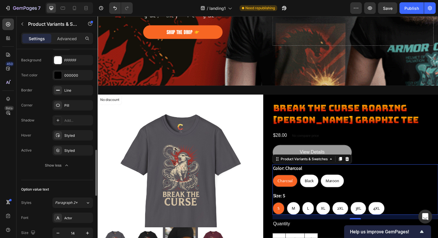
scroll to position [445, 0]
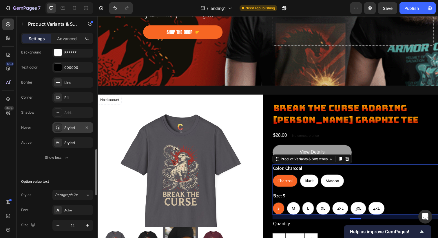
click at [70, 131] on div "Styled" at bounding box center [72, 127] width 41 height 10
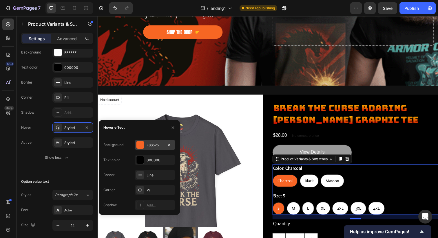
click at [155, 144] on div "F86525" at bounding box center [154, 145] width 17 height 5
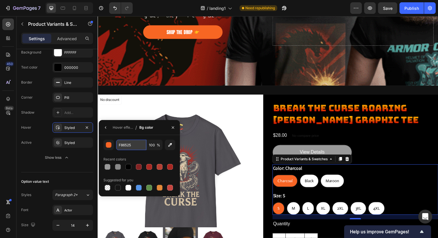
click at [126, 143] on input "F86525" at bounding box center [131, 145] width 30 height 10
paste input "3D646"
type input "F3D646"
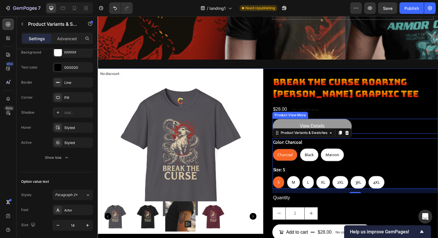
scroll to position [181, 0]
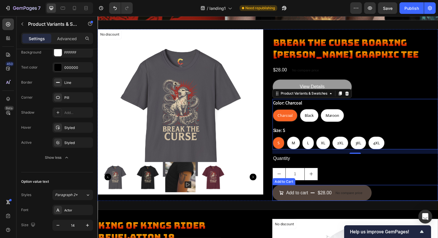
click at [354, 193] on div "No compare price" at bounding box center [354, 197] width 32 height 8
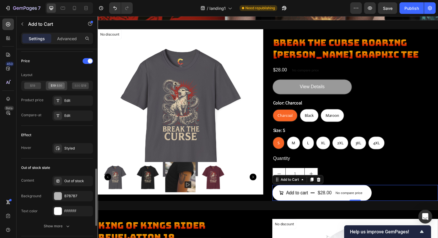
scroll to position [460, 0]
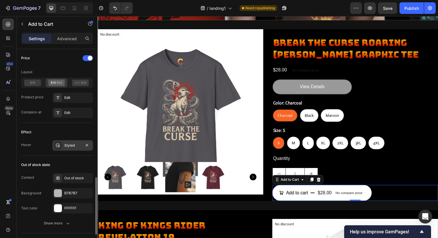
click at [69, 145] on div "Styled" at bounding box center [72, 145] width 17 height 5
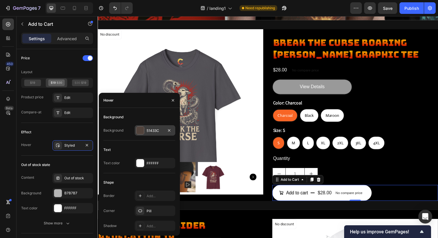
click at [143, 131] on div at bounding box center [140, 131] width 8 height 8
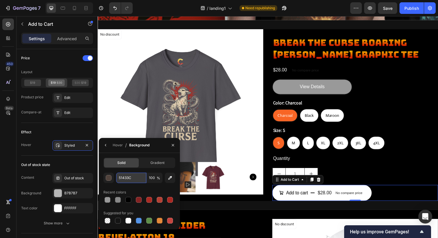
click at [122, 180] on input "51433C" at bounding box center [131, 178] width 30 height 10
paste input "F3D646"
type input "F3D646"
click at [106, 145] on icon "button" at bounding box center [105, 145] width 5 height 5
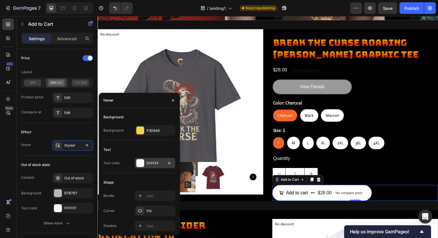
click at [154, 163] on div "FFFFFF" at bounding box center [154, 163] width 17 height 5
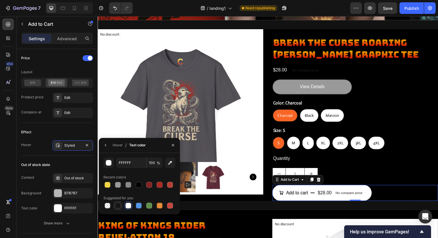
click at [117, 207] on div at bounding box center [118, 206] width 6 height 6
type input "151515"
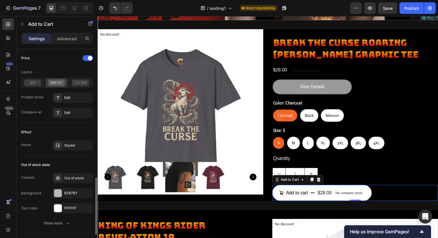
click at [38, 149] on div "Hover Styled" at bounding box center [57, 145] width 72 height 10
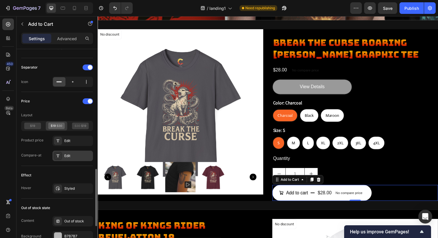
scroll to position [412, 0]
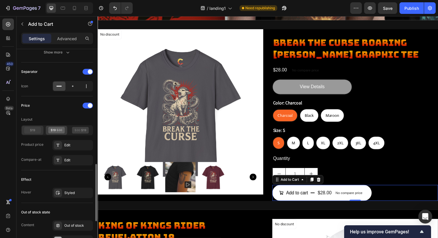
click at [29, 131] on icon at bounding box center [32, 130] width 17 height 7
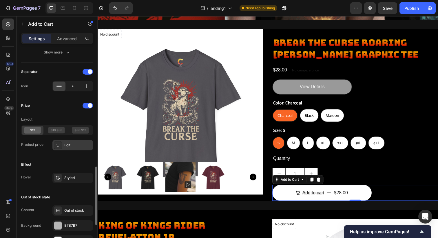
click at [69, 147] on div "Edit" at bounding box center [77, 145] width 27 height 5
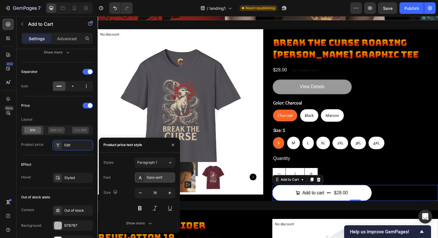
click at [159, 174] on div "Sans-serif" at bounding box center [155, 177] width 41 height 10
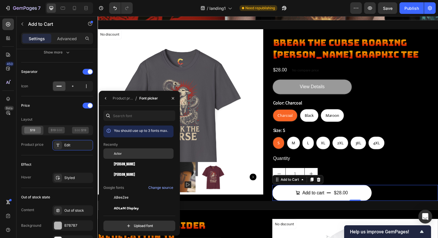
click at [128, 152] on div "Actor" at bounding box center [143, 153] width 58 height 5
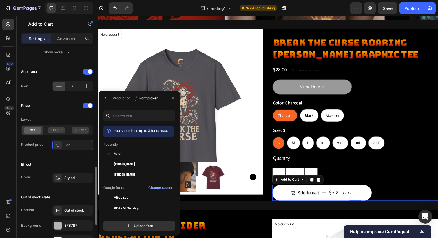
click at [33, 158] on div "Effect Hover Styled" at bounding box center [57, 171] width 72 height 33
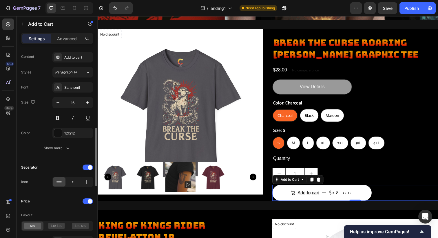
scroll to position [298, 0]
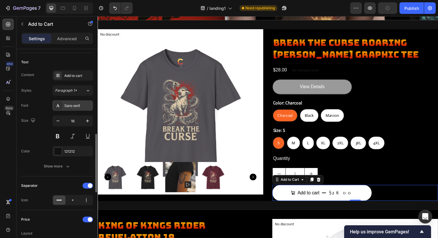
click at [73, 104] on div "Sans-serif" at bounding box center [77, 105] width 27 height 5
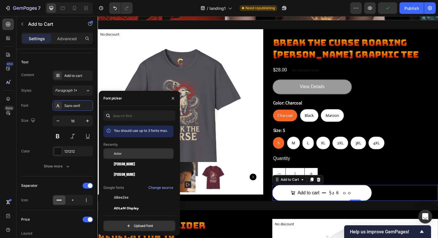
click at [121, 156] on span "Actor" at bounding box center [118, 153] width 8 height 5
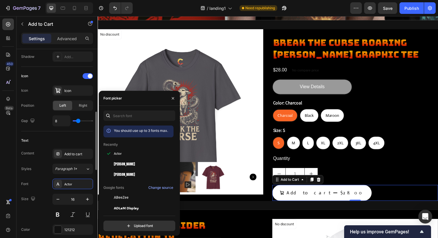
scroll to position [222, 0]
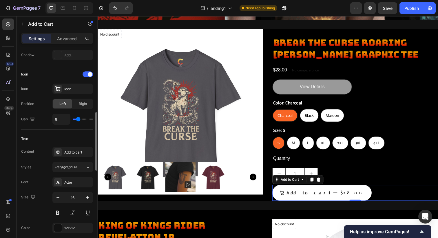
click at [36, 132] on div "Text Content Add to cart Styles Paragraph 1* Font Actor Size 16 Color 121212 Sh…" at bounding box center [57, 192] width 72 height 124
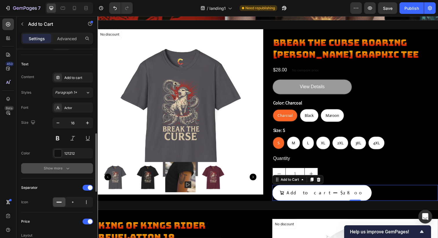
scroll to position [290, 0]
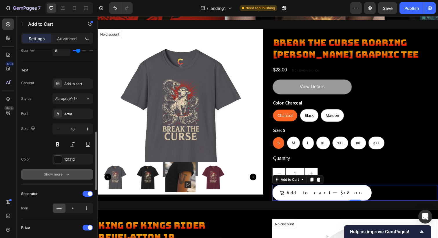
click at [64, 177] on div "Show more" at bounding box center [57, 175] width 27 height 6
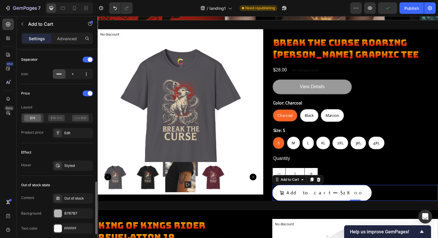
scroll to position [504, 0]
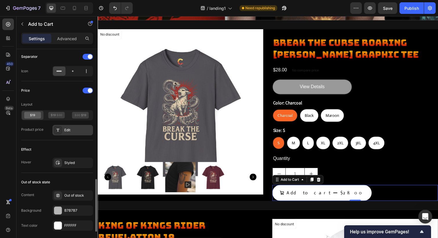
click at [68, 129] on div "Edit" at bounding box center [77, 130] width 27 height 5
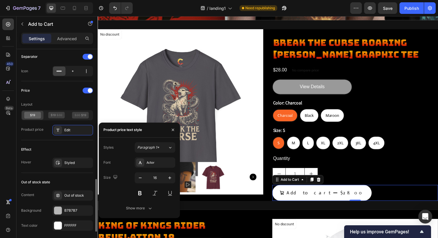
click at [35, 137] on div "Price Layout Product price Edit" at bounding box center [57, 110] width 72 height 59
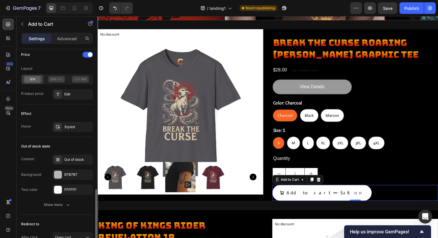
scroll to position [541, 0]
click at [69, 125] on div "Styled" at bounding box center [72, 126] width 17 height 5
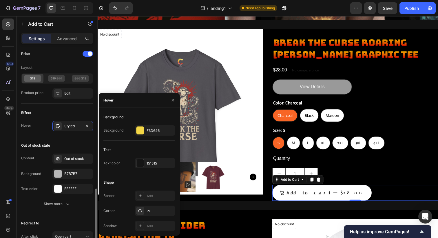
click at [40, 142] on div "Out of stock state" at bounding box center [57, 145] width 72 height 9
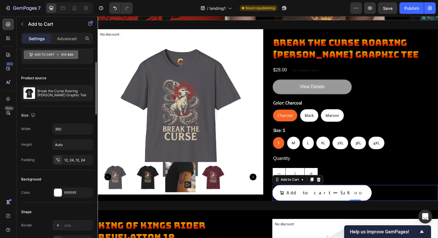
scroll to position [12, 0]
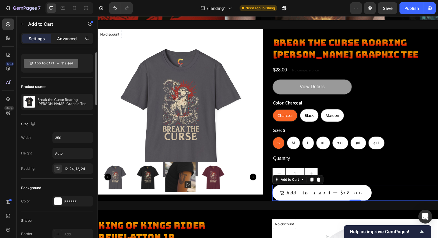
click at [60, 38] on p "Advanced" at bounding box center [67, 39] width 20 height 6
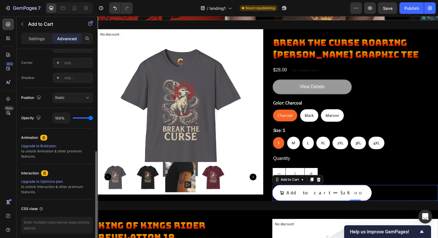
scroll to position [170, 0]
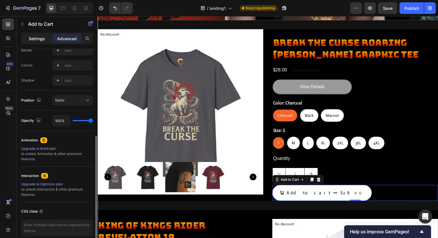
click at [34, 37] on p "Settings" at bounding box center [37, 39] width 16 height 6
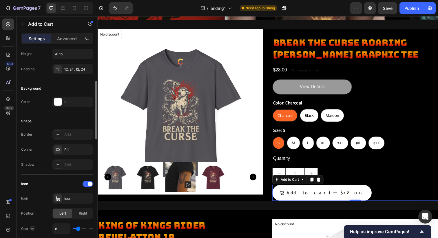
scroll to position [115, 0]
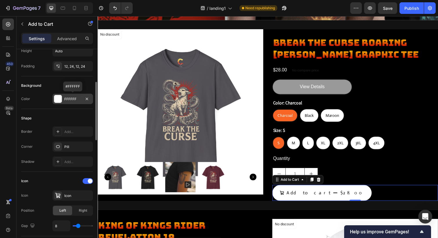
click at [63, 98] on div "FFFFFF" at bounding box center [72, 99] width 41 height 10
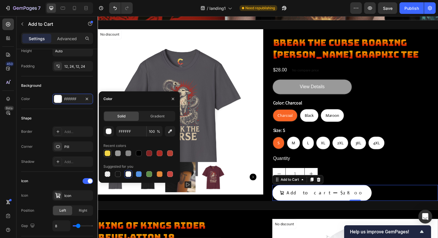
click at [105, 152] on div at bounding box center [107, 153] width 6 height 6
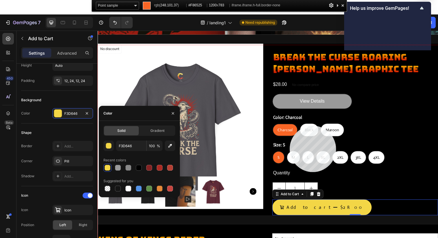
click at [289, 126] on div at bounding box center [271, 158] width 347 height 227
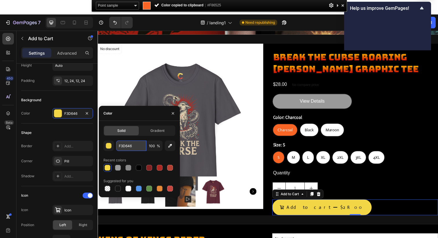
click at [122, 145] on input "F3D646" at bounding box center [131, 146] width 30 height 10
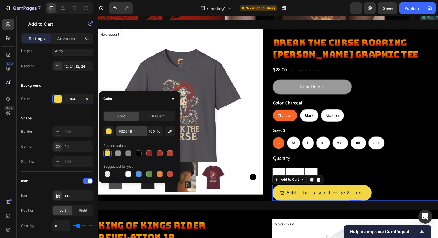
click at [122, 145] on div "Recent colors" at bounding box center [114, 145] width 23 height 5
click at [124, 134] on input "F3D646" at bounding box center [131, 131] width 30 height 10
paste input "#F86525"
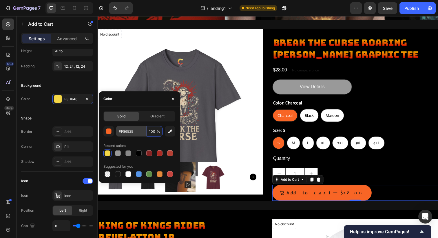
type input "F86525"
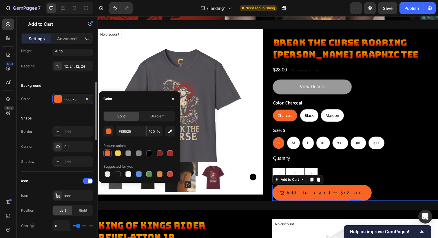
click at [77, 107] on div "Background Color F86525" at bounding box center [57, 92] width 72 height 33
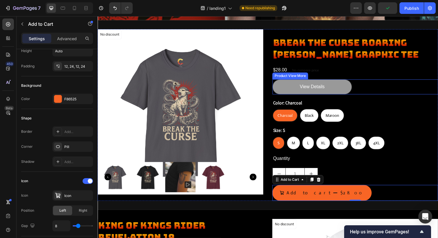
click at [381, 92] on div "View Details" at bounding box center [360, 88] width 169 height 15
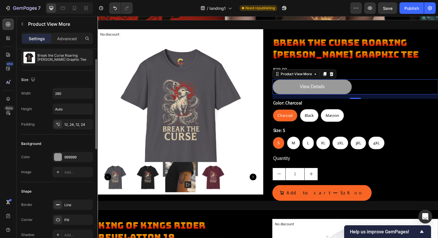
scroll to position [19, 0]
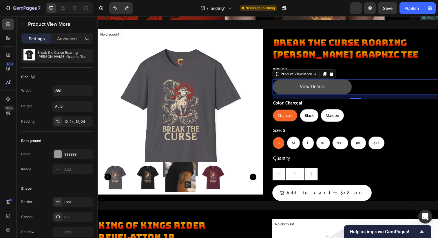
click at [287, 89] on button "View Details" at bounding box center [316, 88] width 81 height 15
click at [293, 86] on button "View Details" at bounding box center [316, 88] width 81 height 15
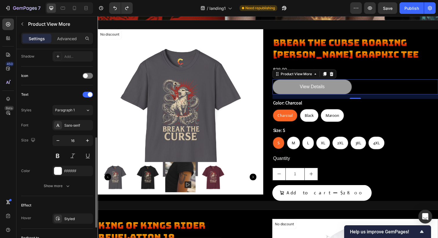
scroll to position [196, 0]
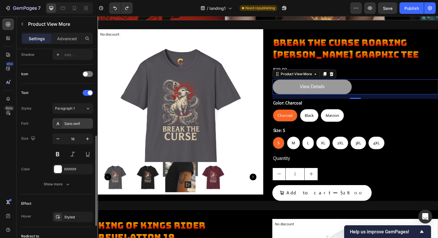
click at [75, 123] on div "Sans-serif" at bounding box center [77, 123] width 27 height 5
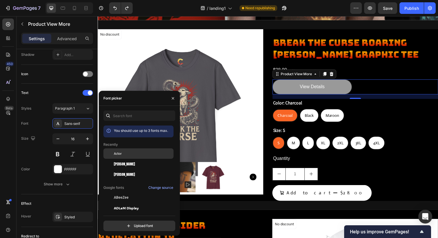
click at [120, 152] on span "Actor" at bounding box center [118, 153] width 8 height 5
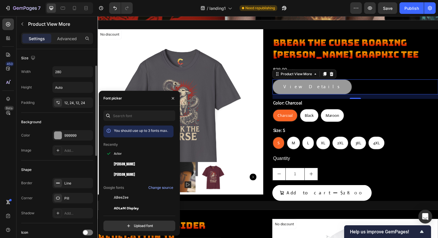
scroll to position [39, 0]
click at [69, 135] on div "999999" at bounding box center [72, 134] width 17 height 5
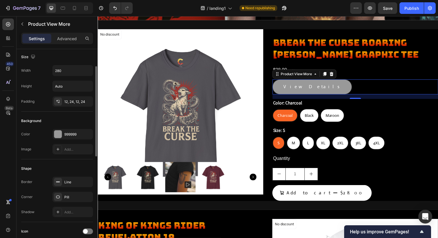
click at [40, 142] on div "Color 999999 Image Add..." at bounding box center [57, 141] width 72 height 25
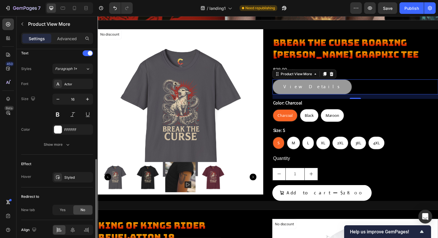
scroll to position [242, 0]
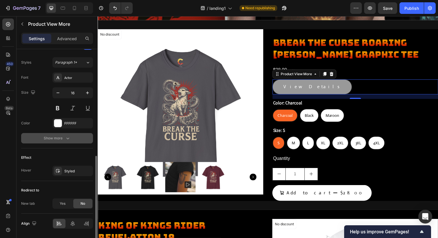
click at [64, 142] on button "Show more" at bounding box center [57, 138] width 72 height 10
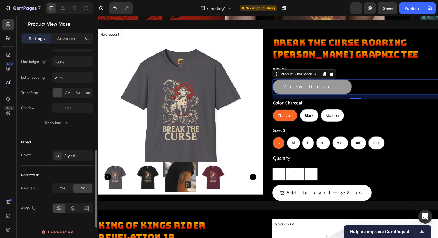
scroll to position [337, 0]
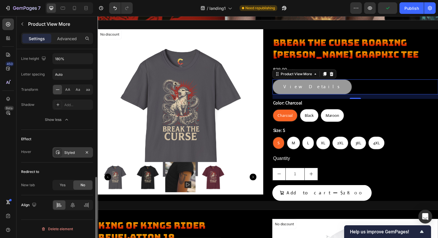
click at [65, 151] on div "Styled" at bounding box center [72, 152] width 17 height 5
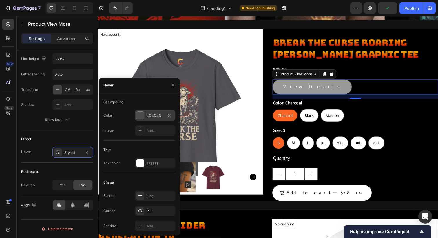
click at [151, 115] on div "4D4D4D" at bounding box center [154, 115] width 17 height 5
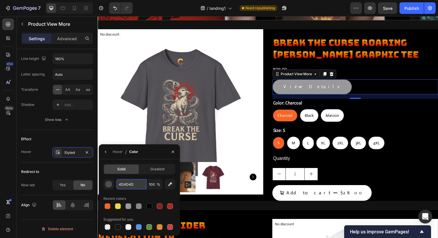
click at [122, 183] on input "4D4D4D" at bounding box center [131, 184] width 30 height 10
paste input "#F86525"
click at [119, 206] on div at bounding box center [118, 206] width 6 height 6
type input "F3D646"
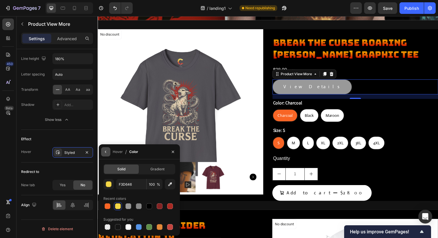
click at [106, 151] on icon "button" at bounding box center [105, 152] width 5 height 5
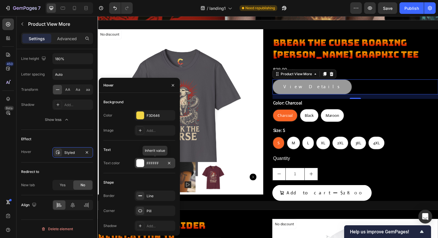
click at [153, 162] on div "FFFFFF" at bounding box center [154, 163] width 17 height 5
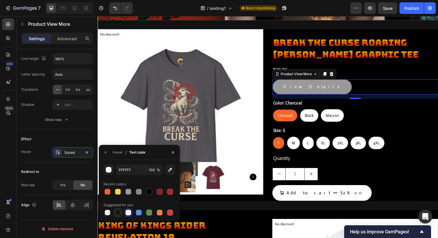
click at [117, 212] on div at bounding box center [118, 213] width 6 height 6
type input "151515"
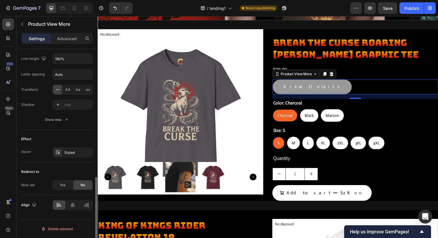
click at [60, 139] on div "Effect" at bounding box center [57, 139] width 72 height 9
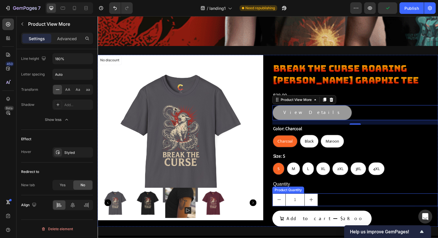
scroll to position [106, 0]
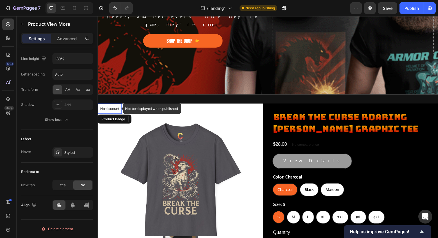
click at [112, 111] on p "No discount" at bounding box center [109, 110] width 19 height 5
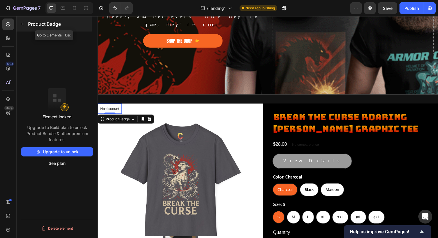
click at [26, 25] on button "button" at bounding box center [22, 23] width 9 height 9
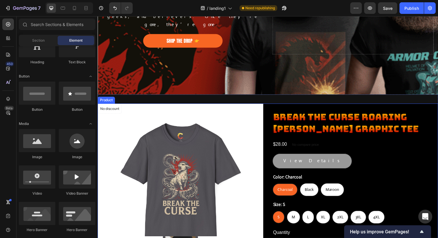
click at [273, 110] on div "No discount Not be displayed when published Product Badge Product Images Break …" at bounding box center [271, 192] width 347 height 175
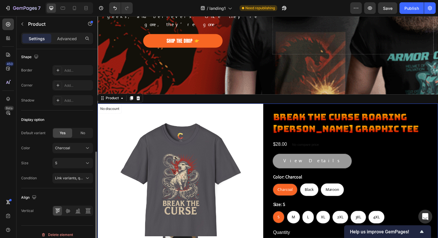
scroll to position [201, 0]
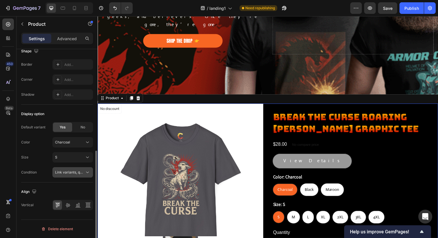
click at [88, 172] on icon at bounding box center [87, 173] width 6 height 6
click at [87, 144] on icon at bounding box center [87, 142] width 6 height 6
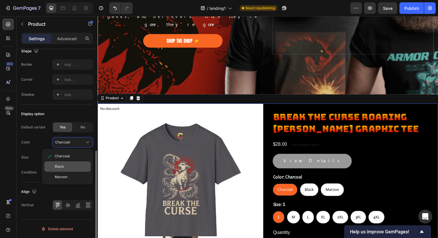
click at [65, 164] on div "Black" at bounding box center [67, 166] width 46 height 10
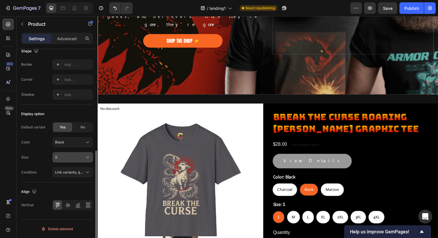
click at [86, 155] on icon at bounding box center [87, 158] width 6 height 6
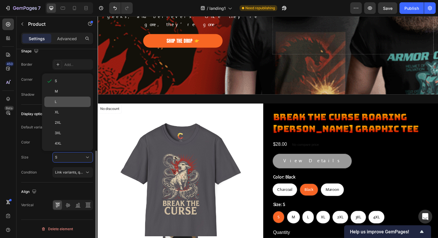
click at [64, 102] on div "L" at bounding box center [72, 101] width 34 height 5
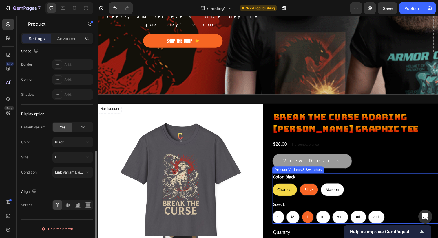
click at [288, 194] on span "Charcoal" at bounding box center [288, 193] width 15 height 5
click at [276, 187] on input "Charcoal Charcoal Charcoal" at bounding box center [275, 187] width 0 height 0
radio input "true"
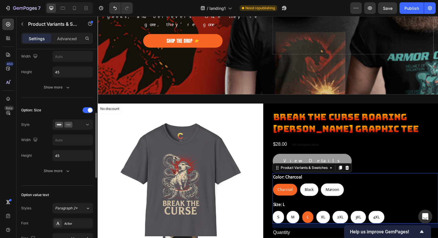
scroll to position [0, 0]
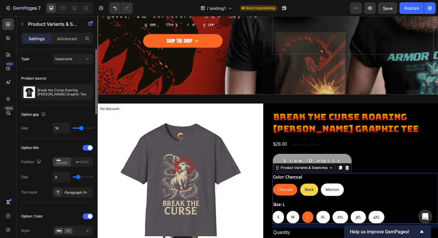
click at [312, 192] on span "Black" at bounding box center [313, 193] width 9 height 5
click at [304, 187] on input "Black Black Black" at bounding box center [304, 187] width 0 height 0
radio input "true"
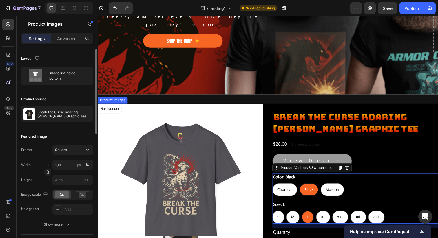
click at [115, 165] on img at bounding box center [182, 189] width 169 height 169
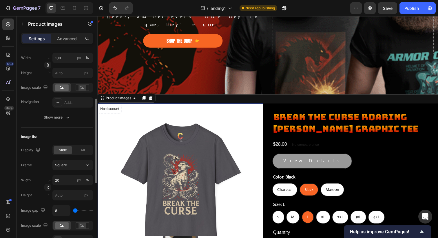
scroll to position [111, 0]
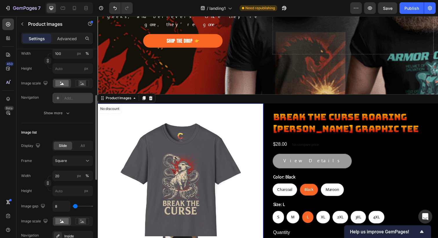
click at [63, 99] on div "Add..." at bounding box center [72, 98] width 41 height 10
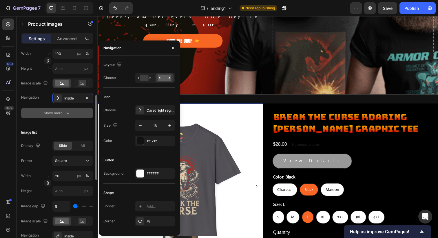
click at [33, 108] on button "Show more" at bounding box center [57, 113] width 72 height 10
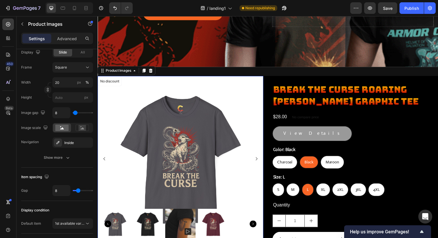
scroll to position [183, 0]
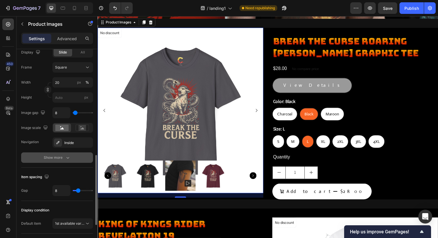
click at [54, 157] on div "Show more" at bounding box center [57, 158] width 27 height 6
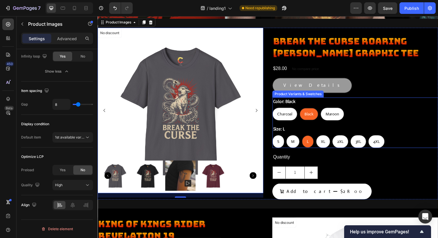
scroll to position [178, 0]
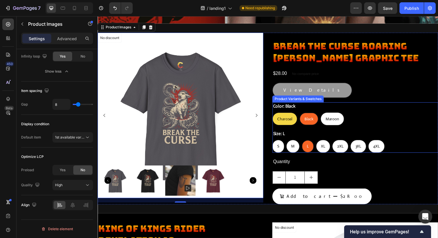
click at [290, 120] on span "Charcoal" at bounding box center [288, 120] width 15 height 5
click at [276, 115] on input "Charcoal Charcoal Charcoal" at bounding box center [275, 114] width 0 height 0
radio input "true"
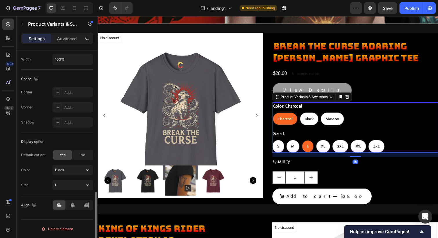
scroll to position [0, 0]
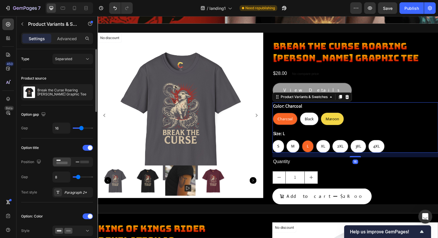
click at [336, 121] on span "Maroon" at bounding box center [337, 120] width 14 height 5
click at [325, 115] on input "[PERSON_NAME]" at bounding box center [325, 114] width 0 height 0
radio input "true"
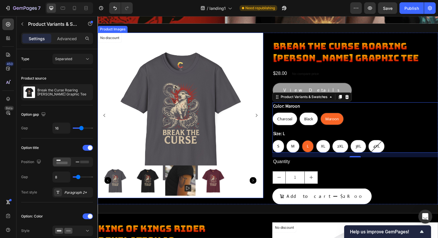
click at [251, 90] on img at bounding box center [182, 117] width 169 height 169
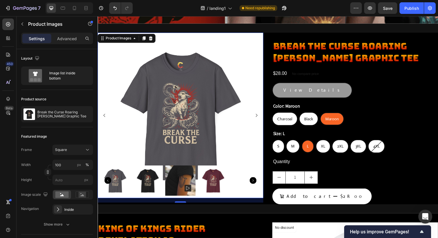
click at [214, 187] on img at bounding box center [215, 184] width 31 height 31
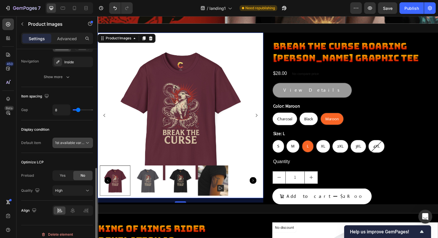
scroll to position [286, 0]
click at [84, 141] on span "1st available variant" at bounding box center [71, 142] width 32 height 4
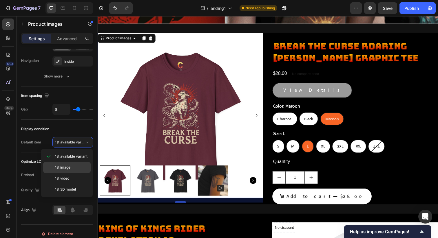
click at [61, 168] on span "1st image" at bounding box center [62, 167] width 15 height 5
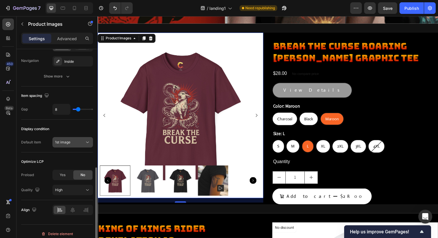
click at [86, 139] on button "1st image" at bounding box center [72, 142] width 41 height 10
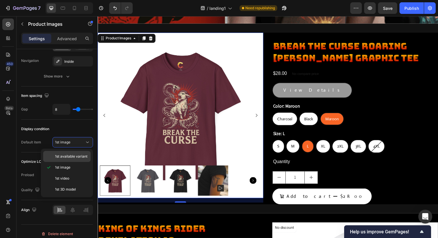
click at [67, 155] on span "1st available variant" at bounding box center [71, 156] width 32 height 5
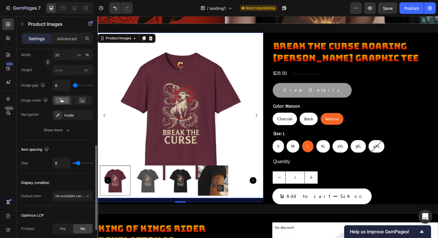
scroll to position [227, 0]
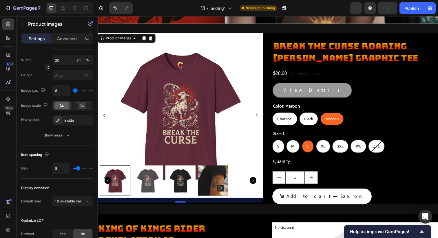
click at [218, 178] on img at bounding box center [215, 184] width 31 height 31
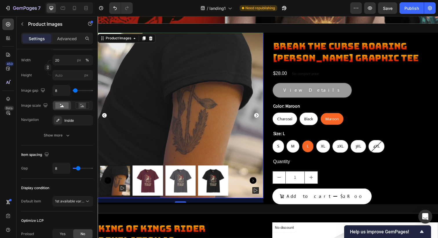
click at [221, 175] on img at bounding box center [215, 184] width 31 height 31
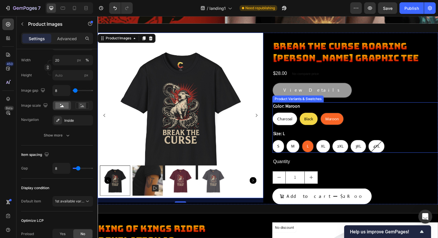
click at [310, 122] on span "Black" at bounding box center [312, 120] width 9 height 5
click at [303, 115] on input "Black Black Black" at bounding box center [303, 114] width 0 height 0
radio input "true"
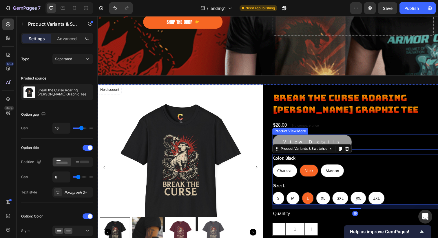
scroll to position [124, 0]
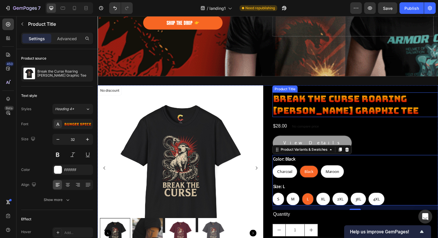
click at [319, 104] on h2 "Break the Curse Roaring [PERSON_NAME] Graphic Tee" at bounding box center [360, 106] width 169 height 25
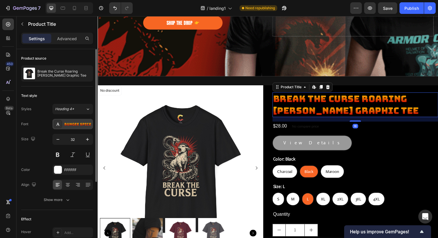
click at [74, 123] on div "Bungee Spice" at bounding box center [77, 124] width 27 height 5
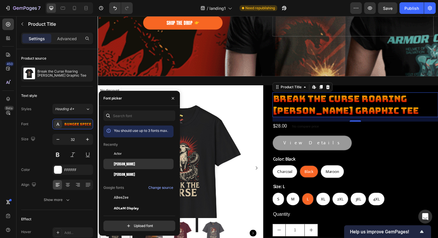
click at [122, 164] on span "[PERSON_NAME]" at bounding box center [124, 163] width 21 height 5
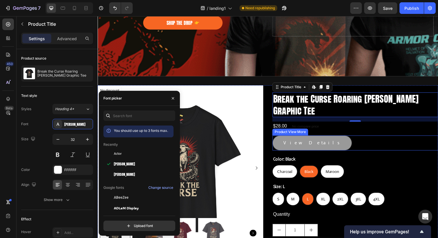
click at [376, 150] on div "View Details" at bounding box center [360, 145] width 169 height 15
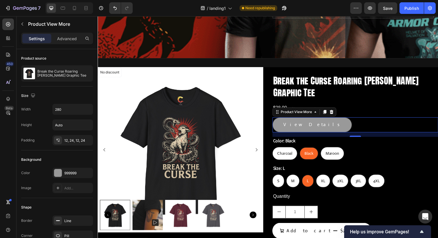
scroll to position [143, 0]
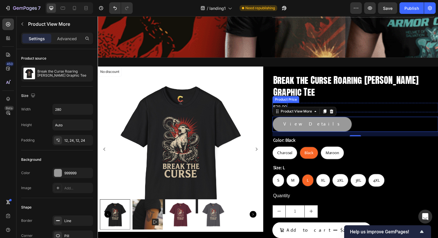
click at [285, 107] on div "$28.00" at bounding box center [283, 110] width 15 height 10
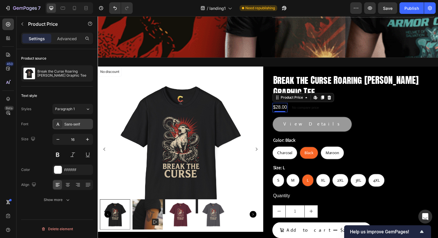
click at [75, 124] on div "Sans-serif" at bounding box center [77, 124] width 27 height 5
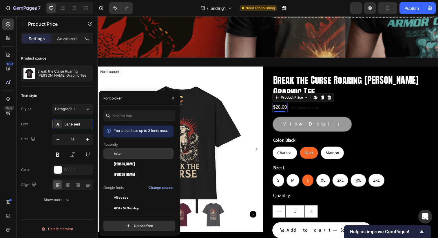
click at [123, 152] on div "Actor" at bounding box center [143, 153] width 58 height 5
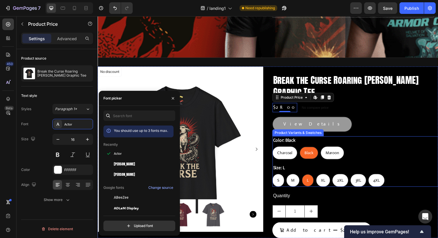
click at [286, 143] on legend "Color: Black" at bounding box center [288, 143] width 24 height 8
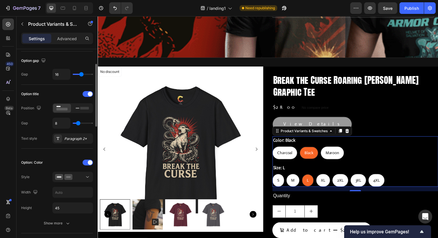
scroll to position [57, 0]
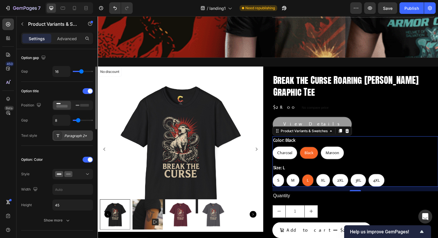
click at [69, 135] on div "Paragraph 2*" at bounding box center [77, 135] width 27 height 5
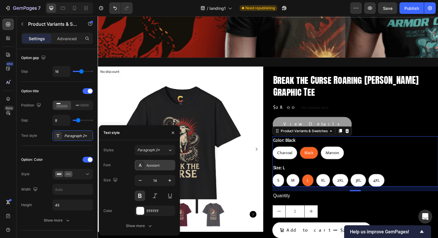
click at [158, 166] on div "Assistant" at bounding box center [159, 165] width 27 height 5
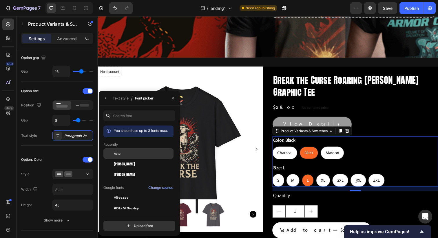
click at [120, 154] on span "Actor" at bounding box center [118, 153] width 8 height 5
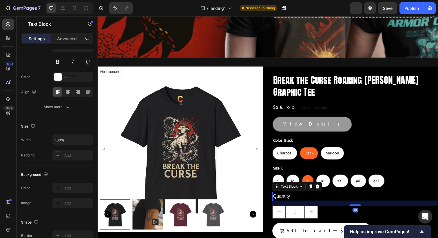
click at [288, 201] on div "Quantity" at bounding box center [360, 201] width 169 height 10
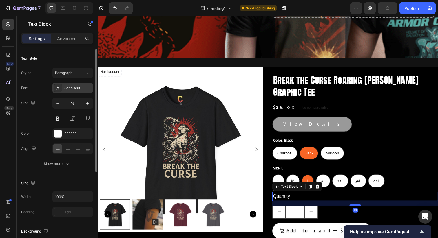
click at [70, 89] on div "Sans-serif" at bounding box center [77, 88] width 27 height 5
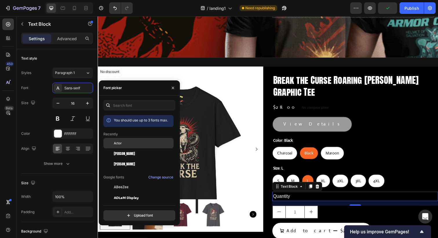
click at [121, 143] on span "Actor" at bounding box center [118, 143] width 8 height 5
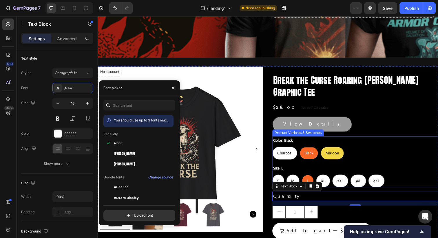
click at [339, 156] on span "Maroon" at bounding box center [337, 155] width 14 height 5
click at [325, 150] on input "[PERSON_NAME]" at bounding box center [325, 149] width 0 height 0
radio input "true"
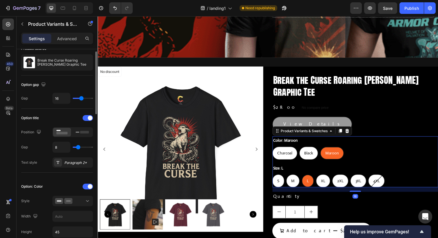
scroll to position [40, 0]
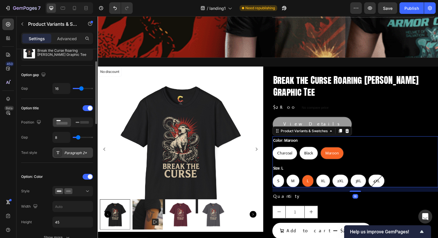
click at [72, 153] on div "Paragraph 2*" at bounding box center [77, 152] width 27 height 5
click at [43, 170] on div "Option: Color Style Width Height 45 Show more" at bounding box center [57, 208] width 72 height 80
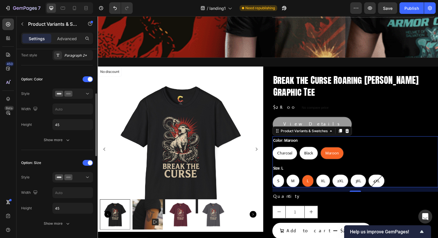
scroll to position [143, 0]
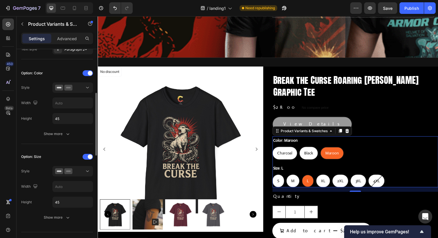
click at [63, 142] on div "Option: Color Style Width Height 45 Show more" at bounding box center [57, 104] width 72 height 80
click at [58, 132] on div "Show more" at bounding box center [57, 134] width 27 height 6
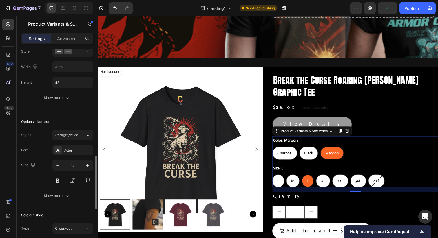
scroll to position [393, 0]
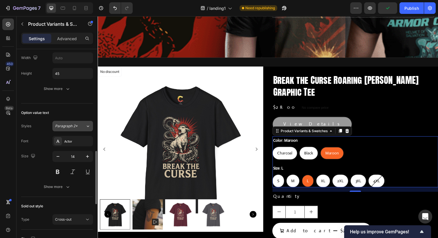
click at [77, 127] on div "Paragraph 2*" at bounding box center [66, 126] width 23 height 5
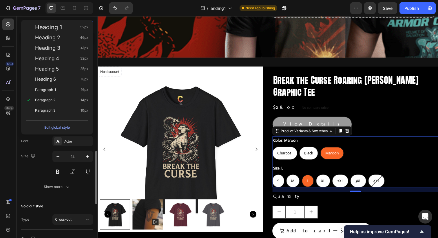
click at [26, 168] on div "Size 14" at bounding box center [57, 164] width 72 height 26
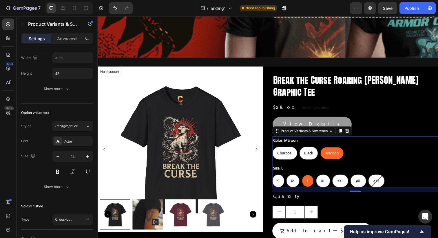
click at [368, 153] on div "Charcoal Charcoal Charcoal Black Black Black Maroon Maroon Maroon" at bounding box center [360, 156] width 169 height 13
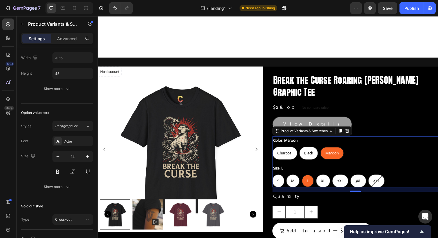
scroll to position [224, 0]
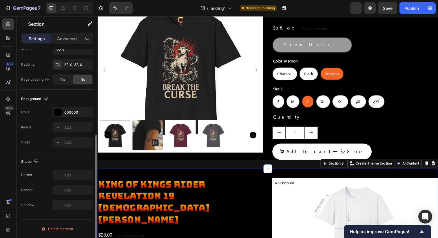
scroll to position [0, 0]
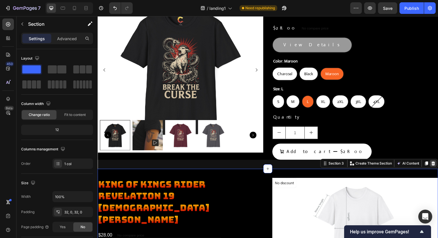
click at [437, 167] on icon at bounding box center [440, 167] width 4 height 4
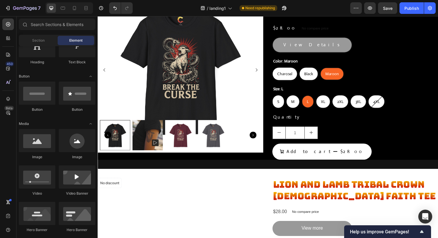
scroll to position [309, 0]
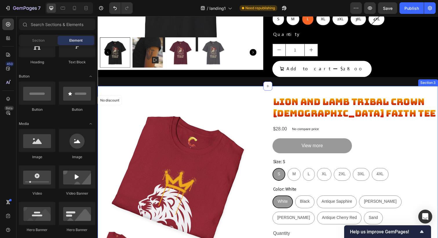
click at [418, 92] on div "No discount Not be displayed when published Product Badge Product Images Lion a…" at bounding box center [271, 189] width 347 height 203
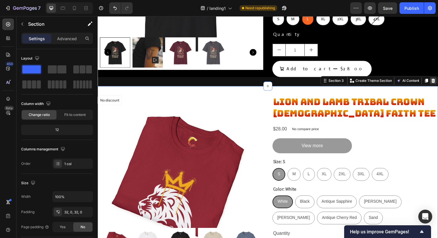
click at [437, 81] on icon at bounding box center [440, 82] width 4 height 4
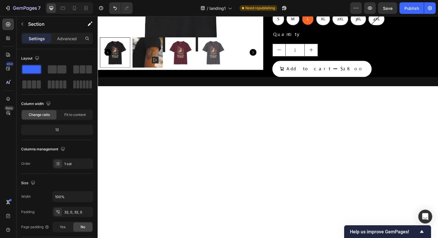
click at [369, 93] on div at bounding box center [271, 185] width 347 height 194
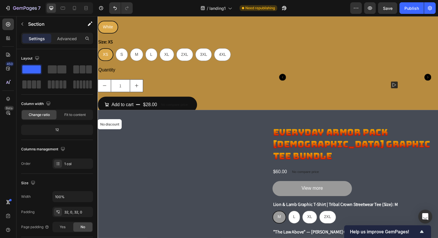
scroll to position [339, 0]
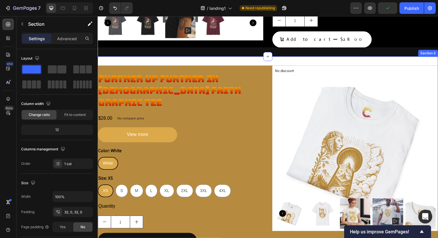
click at [335, 61] on div "No discount Not be displayed when published Product Badge Product Images Furthe…" at bounding box center [271, 160] width 347 height 206
click at [402, 63] on div "No discount Not be displayed when published Product Badge Product Images Furthe…" at bounding box center [271, 160] width 347 height 206
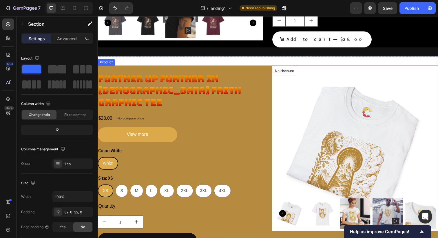
click at [249, 74] on h2 "Further Up Further In [DEMOGRAPHIC_DATA] Faith Graphic Tee" at bounding box center [182, 92] width 169 height 37
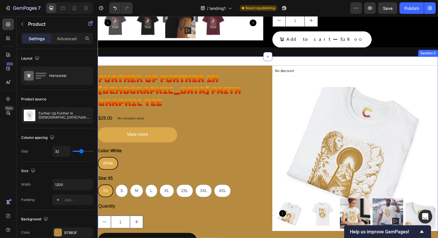
click at [334, 61] on div "No discount Not be displayed when published Product Badge Product Images Furthe…" at bounding box center [271, 160] width 347 height 206
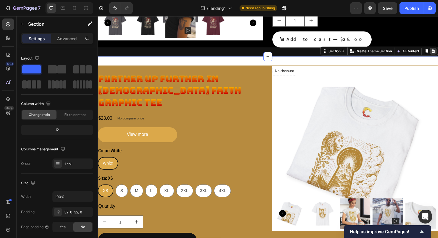
click at [437, 50] on icon at bounding box center [440, 52] width 4 height 4
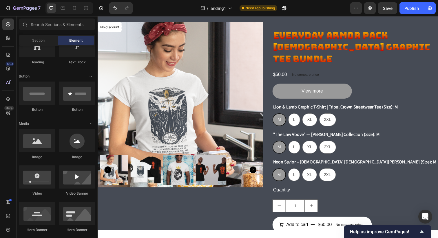
scroll to position [325, 0]
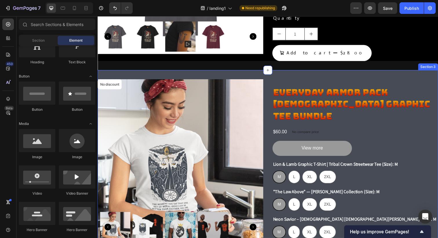
click at [333, 75] on div "No discount Not be displayed when published Product Badge Product Images Everyd…" at bounding box center [271, 188] width 347 height 234
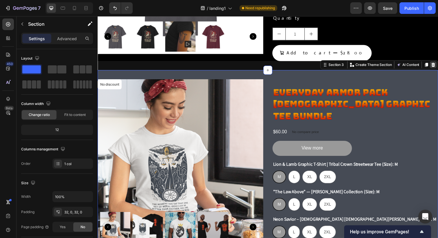
click at [437, 65] on icon at bounding box center [440, 66] width 4 height 4
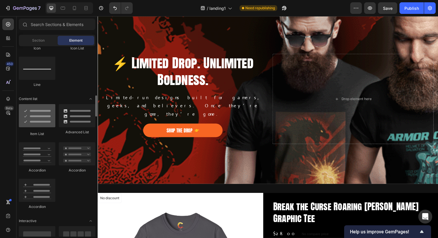
scroll to position [418, 0]
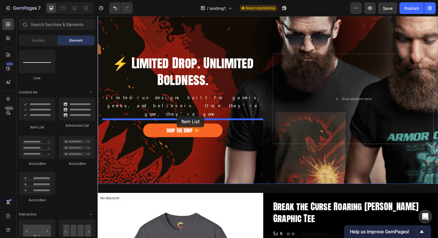
drag, startPoint x: 124, startPoint y: 127, endPoint x: 178, endPoint y: 118, distance: 54.3
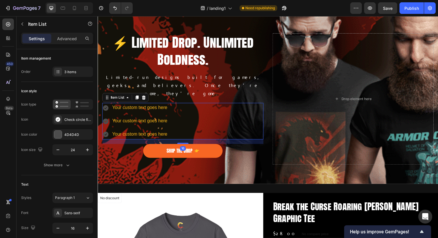
click at [191, 123] on div "Your custom text goes here Your custom text goes here Your custom text goes here" at bounding box center [184, 123] width 164 height 37
click at [138, 105] on div "Your custom text goes here" at bounding box center [140, 110] width 58 height 10
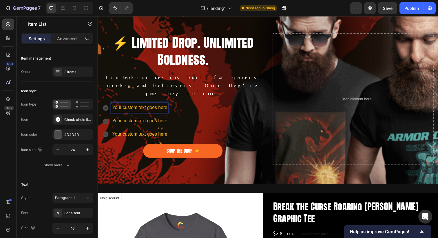
click at [106, 107] on icon at bounding box center [106, 110] width 6 height 6
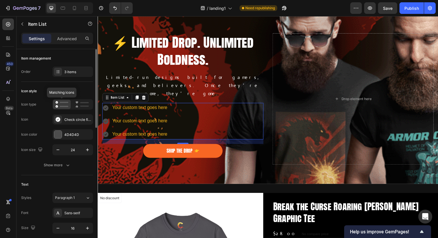
click at [57, 104] on icon at bounding box center [61, 104] width 13 height 7
click at [78, 106] on icon at bounding box center [82, 104] width 14 height 7
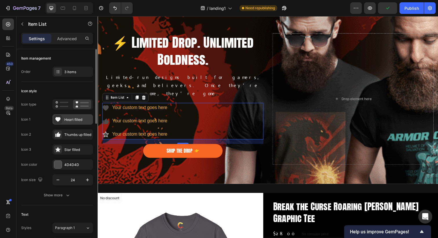
click at [60, 118] on icon at bounding box center [57, 119] width 5 height 5
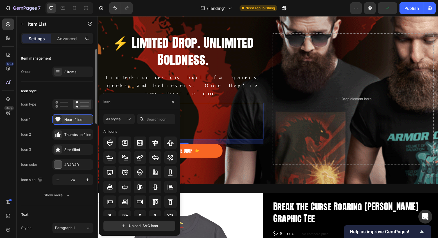
click at [60, 118] on icon at bounding box center [57, 119] width 5 height 5
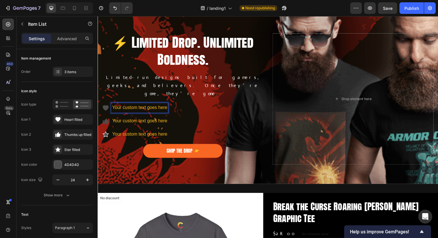
click at [132, 107] on p "Your custom text goes here" at bounding box center [140, 110] width 56 height 8
click at [105, 107] on icon at bounding box center [105, 109] width 6 height 5
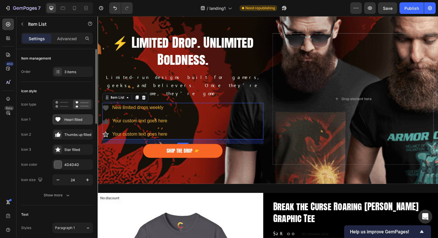
click at [59, 118] on icon at bounding box center [57, 119] width 5 height 5
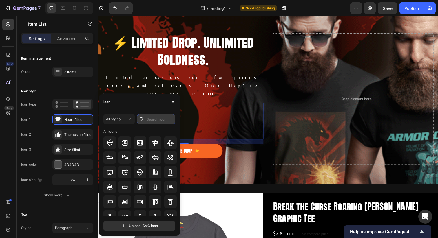
click at [152, 119] on input "text" at bounding box center [156, 119] width 38 height 10
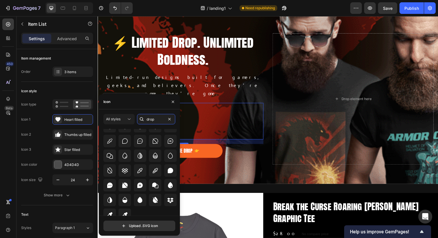
scroll to position [75, 0]
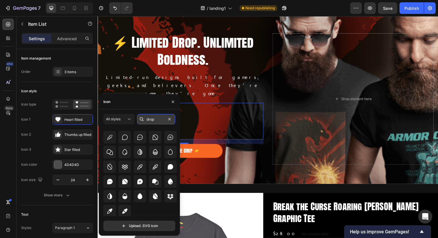
click at [149, 118] on input "drop" at bounding box center [156, 119] width 38 height 10
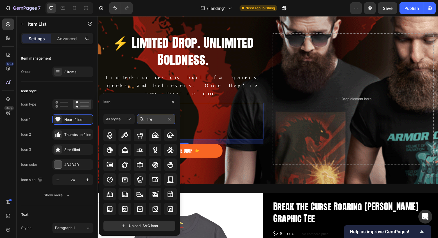
scroll to position [0, 0]
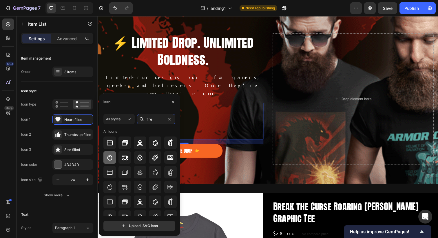
type input "fire"
click at [111, 158] on icon at bounding box center [109, 157] width 7 height 7
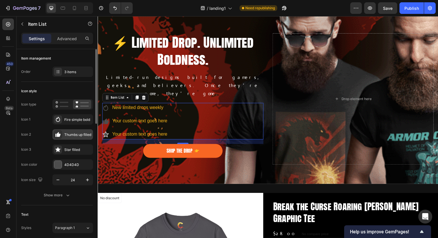
click at [56, 133] on icon at bounding box center [58, 135] width 6 height 6
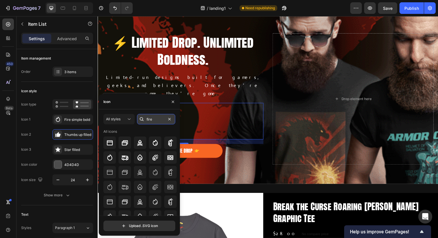
click at [150, 120] on input "fire" at bounding box center [156, 119] width 38 height 10
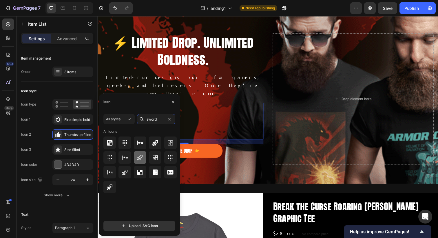
type input "sword"
click at [139, 157] on icon at bounding box center [139, 157] width 7 height 7
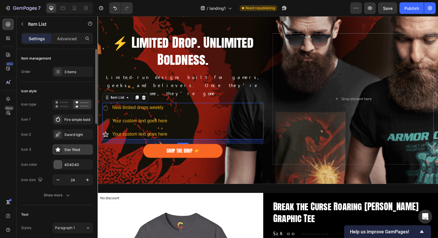
click at [58, 150] on icon at bounding box center [58, 150] width 4 height 4
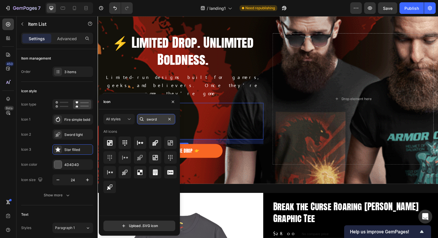
click at [149, 121] on input "sword" at bounding box center [156, 119] width 38 height 10
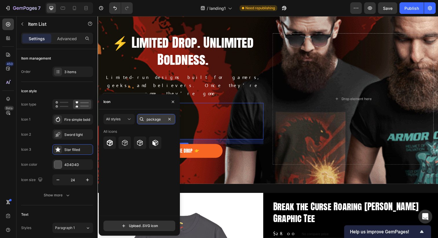
click at [150, 119] on input "package" at bounding box center [156, 119] width 38 height 10
type input "git"
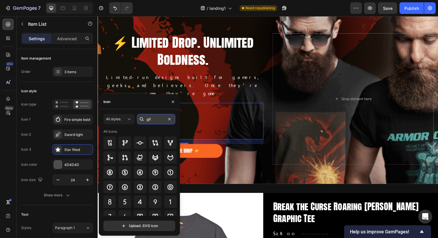
type input "gift"
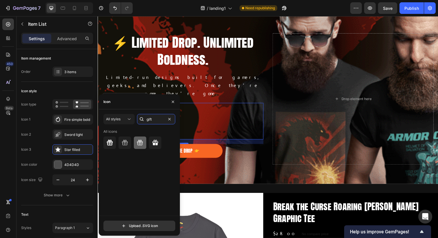
type input "gift"
click at [140, 142] on icon at bounding box center [140, 142] width 6 height 5
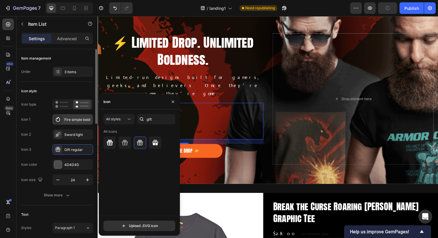
click at [57, 117] on icon at bounding box center [58, 120] width 6 height 6
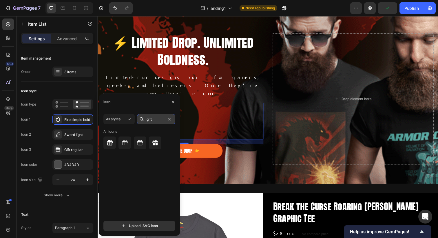
click at [149, 116] on input "gift" at bounding box center [156, 119] width 38 height 10
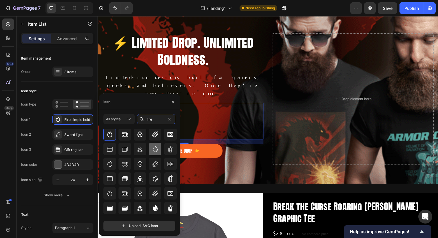
scroll to position [26, 0]
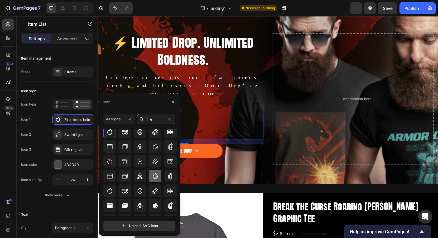
type input "fire"
click at [152, 175] on icon at bounding box center [155, 176] width 7 height 7
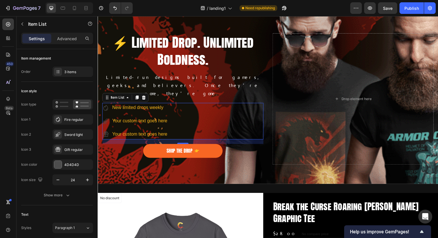
click at [222, 122] on div "New limited drops weekly Your custom text goes here Your custom text goes here" at bounding box center [184, 123] width 164 height 37
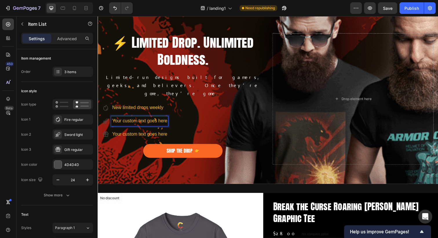
click at [139, 119] on p "Your custom text goes here" at bounding box center [140, 123] width 56 height 8
click at [138, 134] on p "Your custom text goes here" at bounding box center [145, 137] width 66 height 8
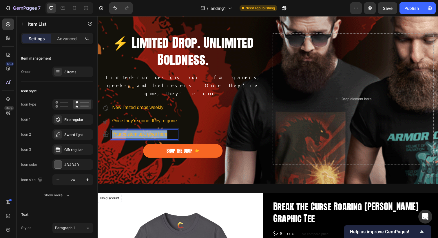
click at [138, 134] on p "Your custom text goes here" at bounding box center [145, 137] width 66 height 8
click at [167, 106] on p "New limited drops weekly" at bounding box center [158, 110] width 93 height 8
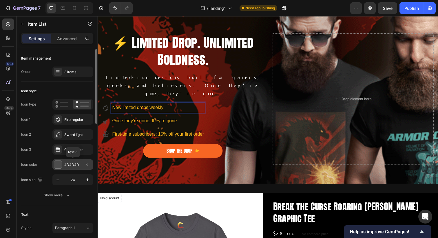
click at [58, 163] on div at bounding box center [58, 165] width 8 height 8
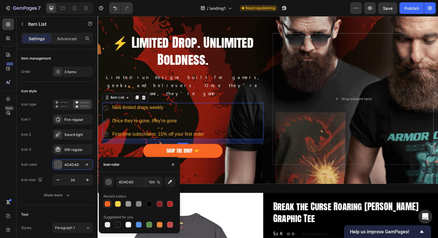
click at [107, 205] on div at bounding box center [107, 204] width 6 height 6
click at [118, 205] on div at bounding box center [118, 204] width 6 height 6
type input "F3D646"
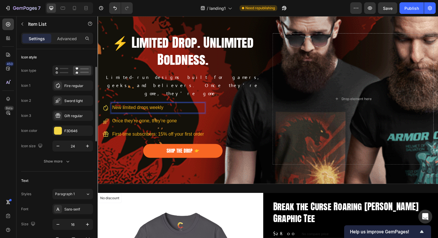
scroll to position [40, 0]
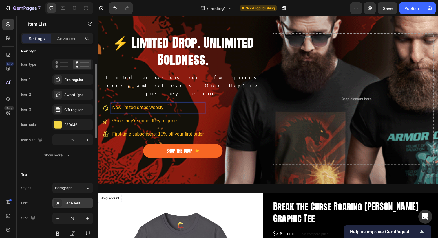
click at [73, 203] on div "Sans-serif" at bounding box center [77, 203] width 27 height 5
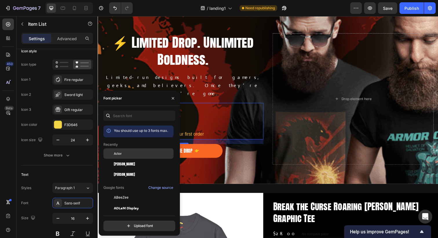
click at [126, 154] on div "Actor" at bounding box center [143, 153] width 58 height 5
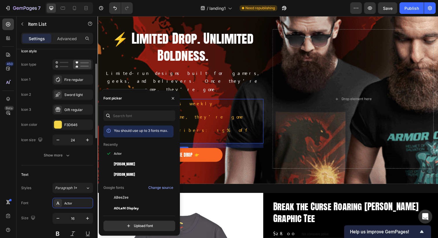
click at [52, 174] on div "Text" at bounding box center [57, 174] width 72 height 9
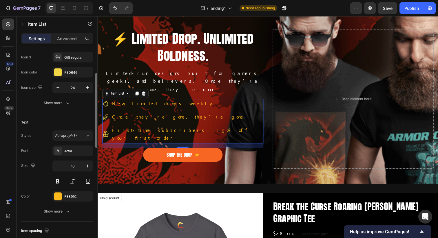
scroll to position [98, 0]
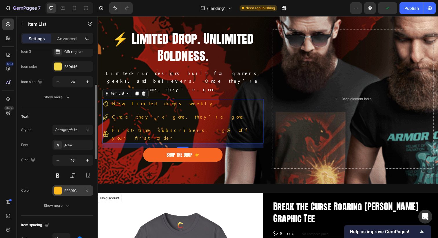
click at [67, 189] on div "FEB91C" at bounding box center [72, 190] width 17 height 5
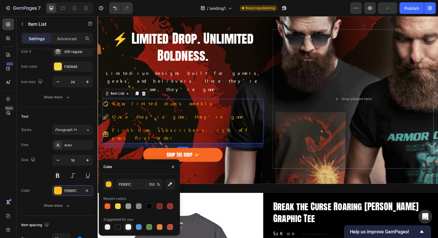
click at [127, 228] on div at bounding box center [128, 227] width 6 height 6
type input "FFFFFF"
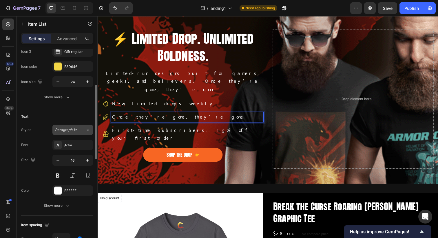
click at [77, 130] on div "Paragraph 1*" at bounding box center [66, 129] width 23 height 5
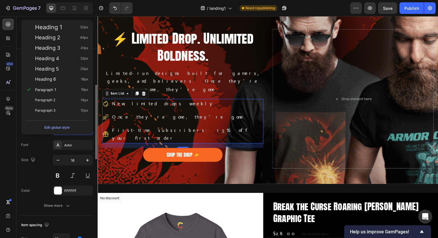
click at [39, 142] on div "Font Actor" at bounding box center [57, 145] width 72 height 10
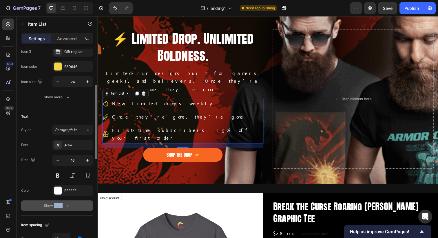
click at [43, 205] on button "Show more" at bounding box center [57, 206] width 72 height 10
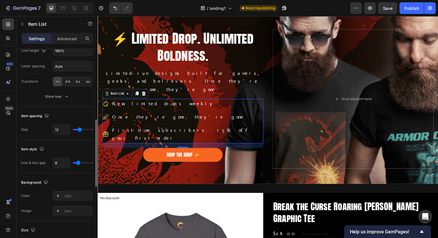
scroll to position [273, 0]
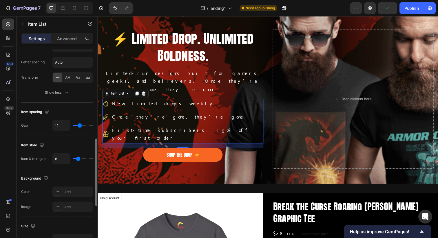
type input "10"
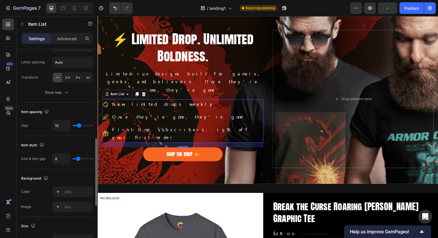
type input "9"
type input "8"
type input "7"
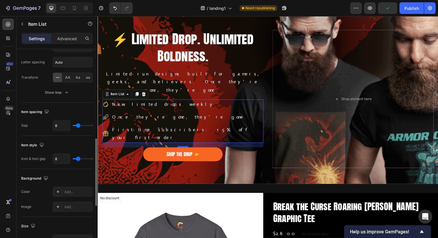
type input "7"
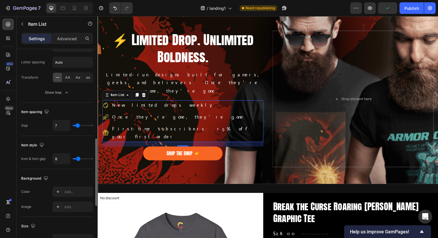
type input "6"
type input "5"
type input "4"
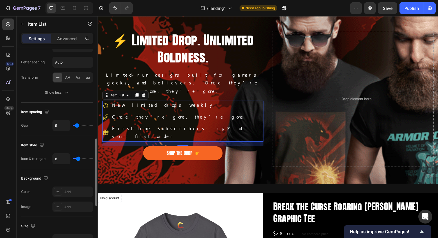
type input "4"
type input "3"
type input "2"
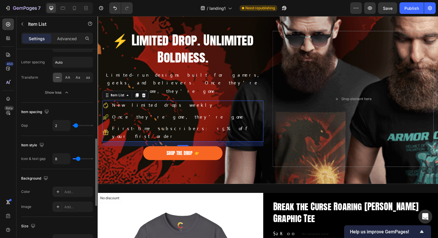
type input "1"
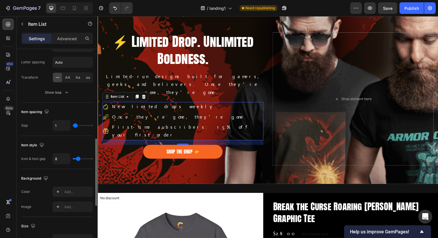
type input "0"
drag, startPoint x: 79, startPoint y: 126, endPoint x: 69, endPoint y: 125, distance: 9.3
type input "0"
click at [73, 125] on input "range" at bounding box center [83, 125] width 20 height 1
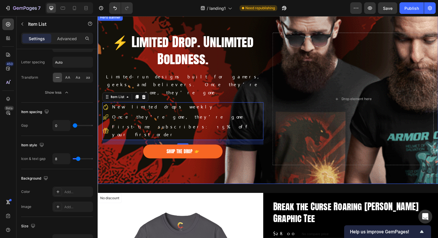
scroll to position [12, 0]
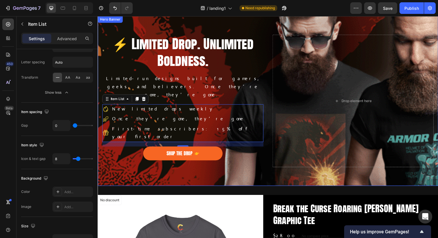
click at [205, 166] on div "Background Image" at bounding box center [271, 144] width 347 height 260
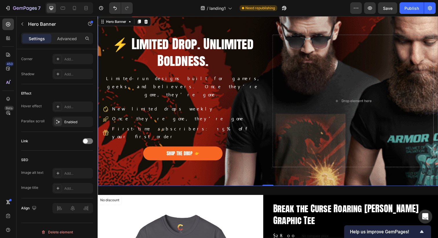
scroll to position [0, 0]
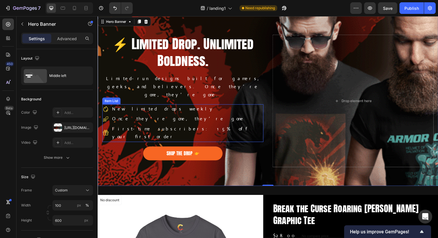
click at [216, 115] on div "New limited drops weekly Once they’re gone, they’re gone First-time subscribers…" at bounding box center [184, 125] width 164 height 38
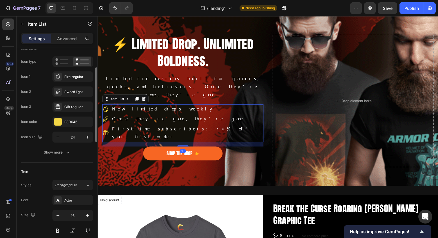
scroll to position [47, 0]
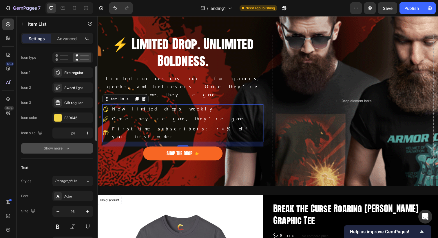
click at [67, 149] on icon "button" at bounding box center [68, 149] width 6 height 6
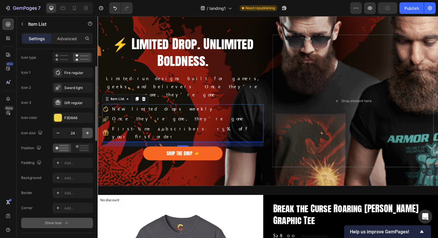
click at [87, 132] on icon "button" at bounding box center [87, 133] width 6 height 6
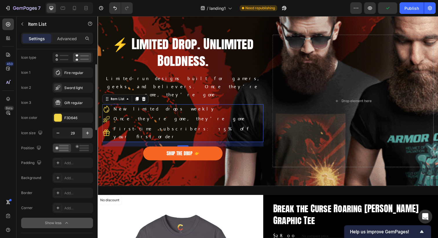
click at [87, 132] on icon "button" at bounding box center [87, 133] width 6 height 6
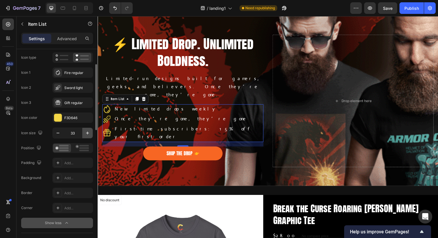
type input "34"
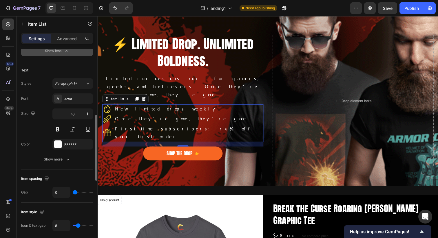
scroll to position [225, 0]
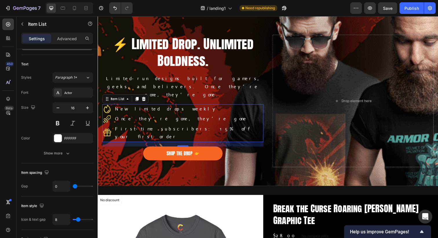
type input "2"
type input "3"
type input "4"
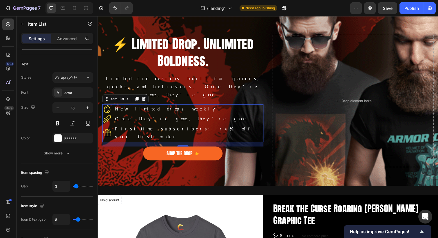
type input "4"
type input "5"
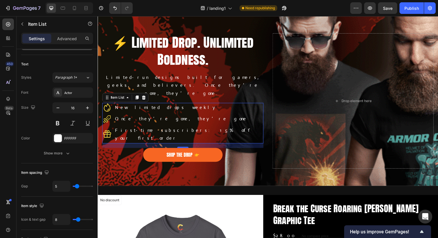
type input "6"
